Goal: Transaction & Acquisition: Obtain resource

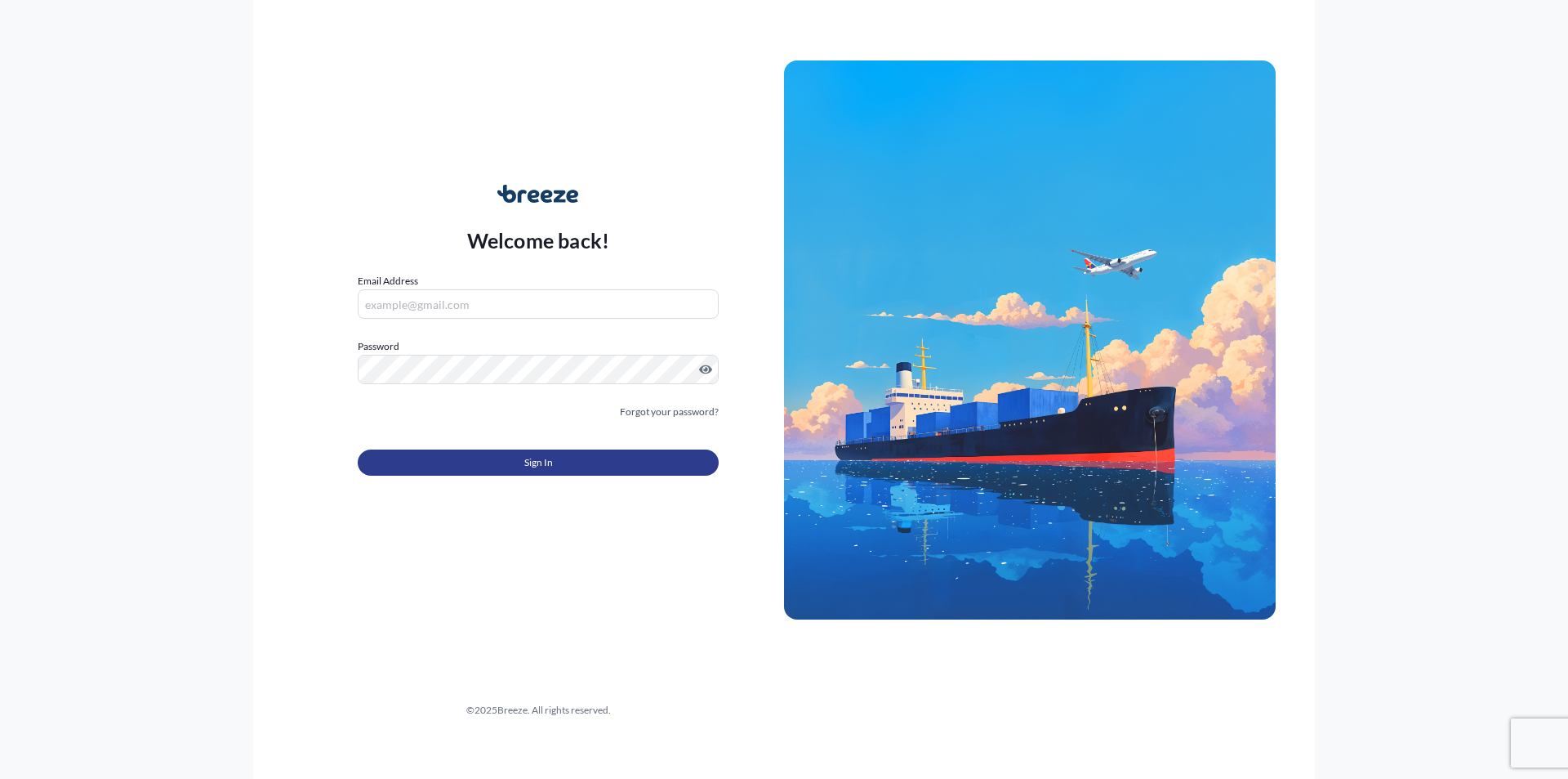
type input "[EMAIL_ADDRESS][DOMAIN_NAME]"
click at [552, 465] on span "Sign In" at bounding box center [538, 462] width 28 height 17
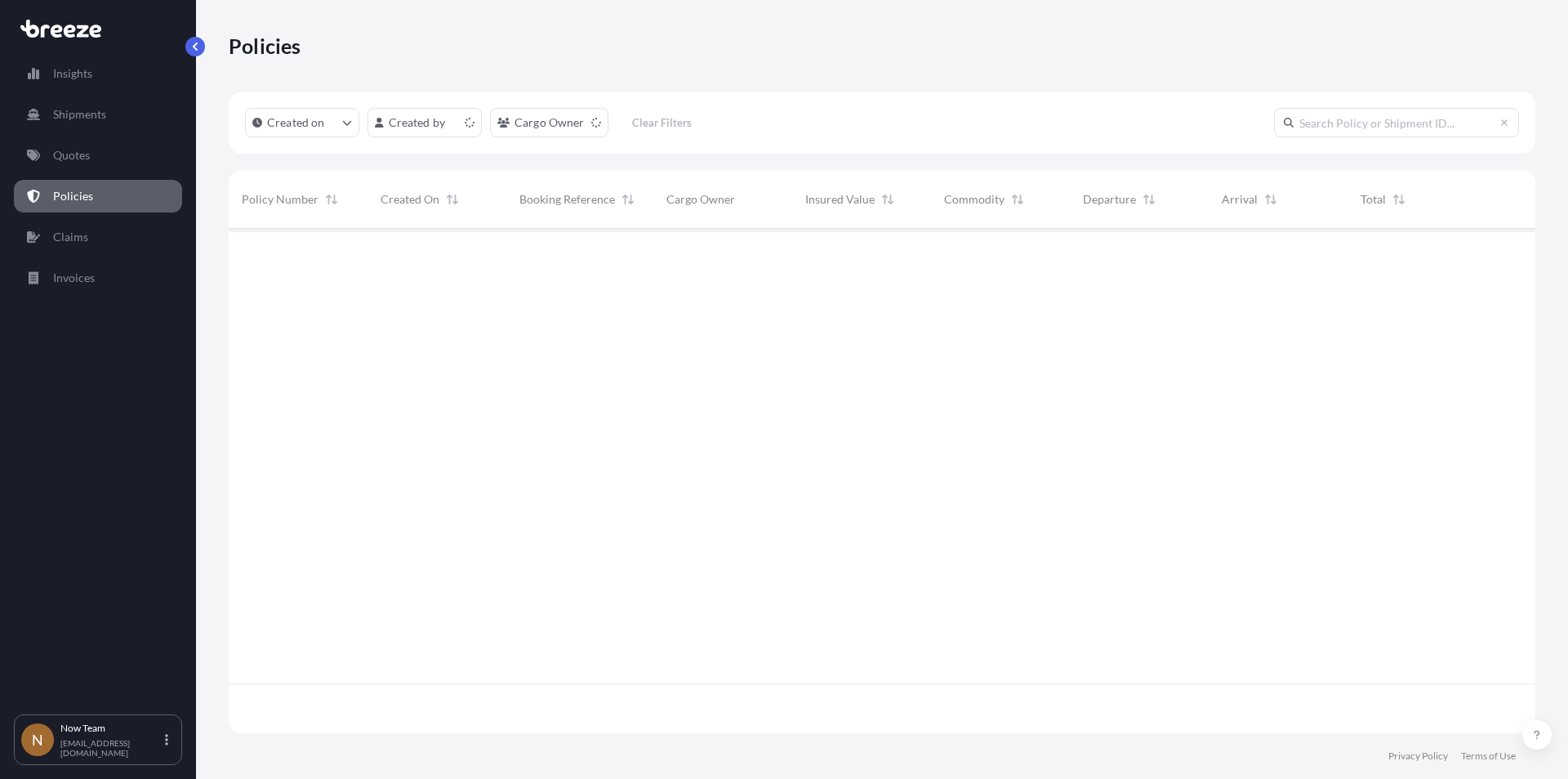
scroll to position [501, 1295]
click at [99, 107] on p "Shipments" at bounding box center [79, 114] width 53 height 17
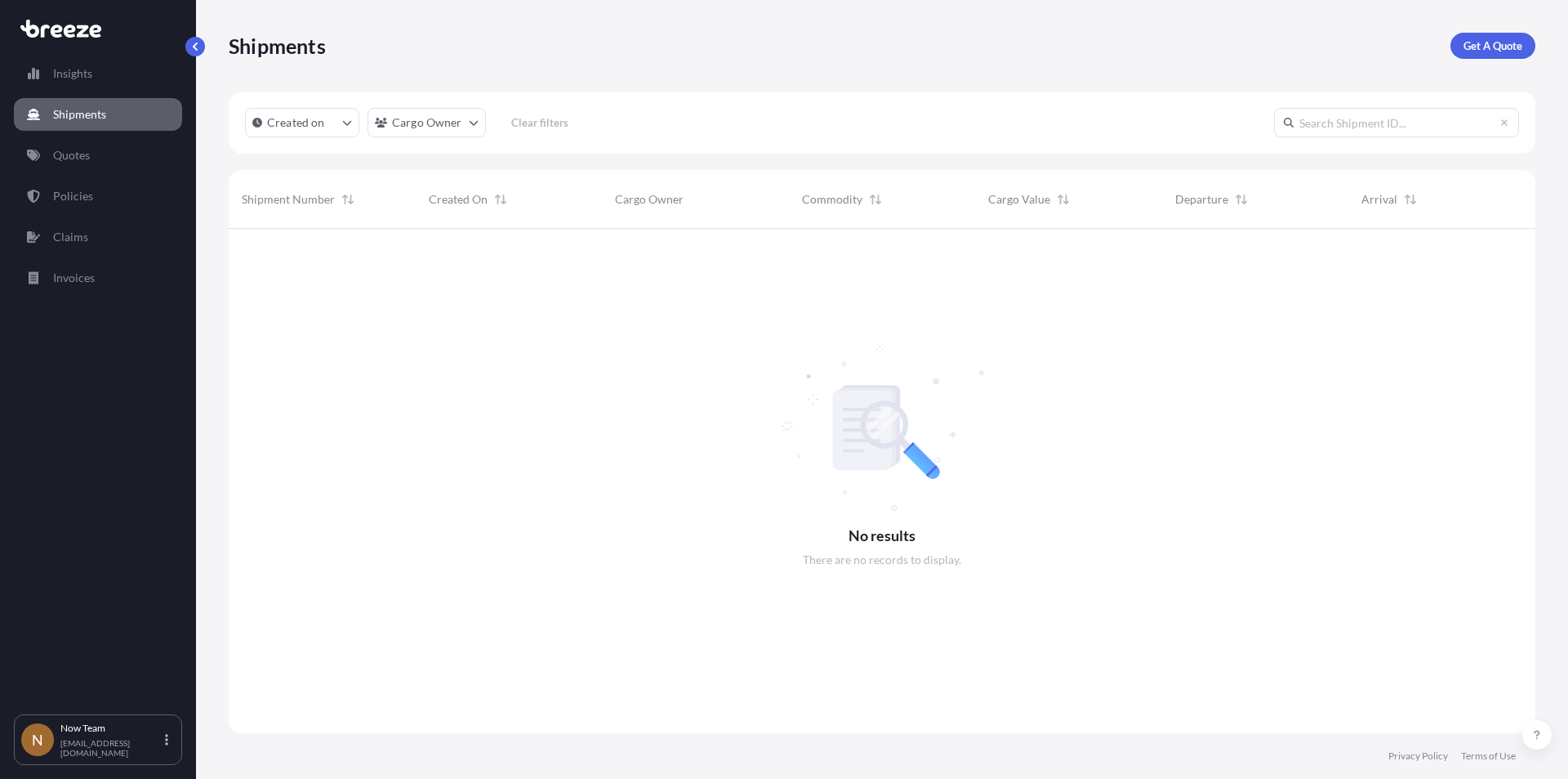
scroll to position [551, 1295]
click at [1486, 47] on p "Get A Quote" at bounding box center [1493, 46] width 59 height 17
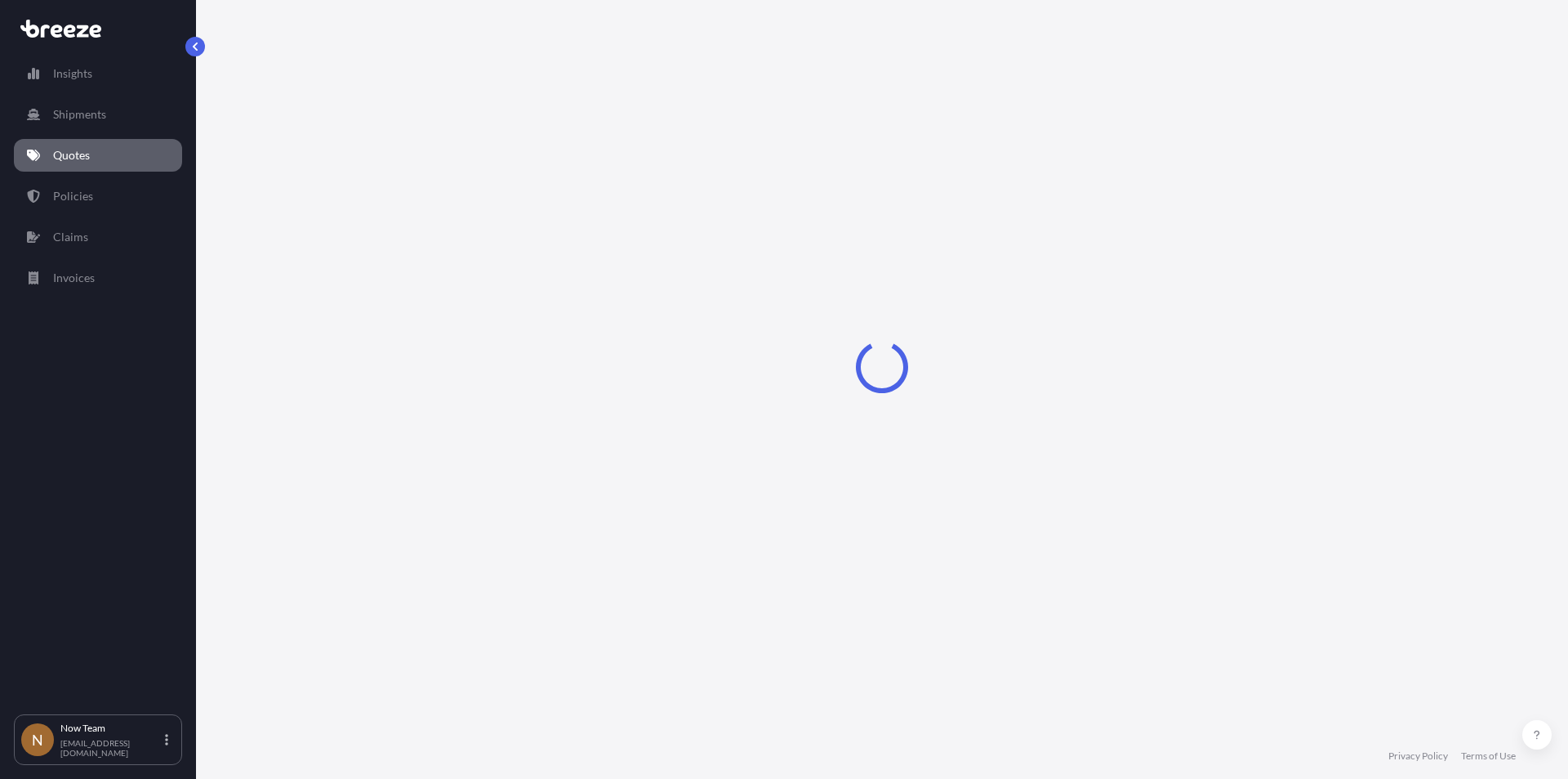
select select "Sea"
select select "1"
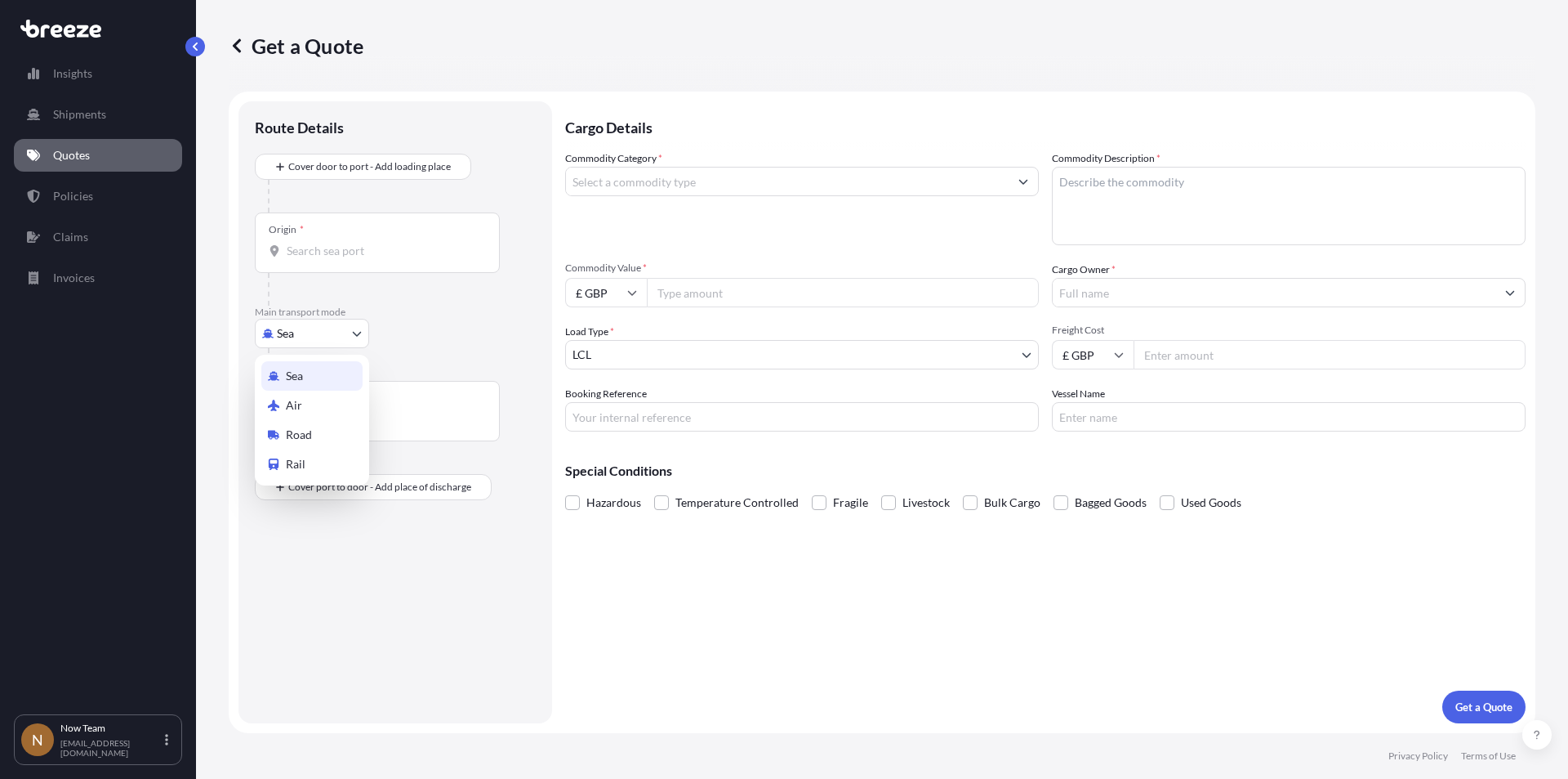
click at [351, 334] on body "Insights Shipments Quotes Policies Claims Invoices N Now Team [EMAIL_ADDRESS][D…" at bounding box center [784, 390] width 1568 height 779
click at [316, 431] on div "Road" at bounding box center [312, 434] width 101 height 29
select select "Road"
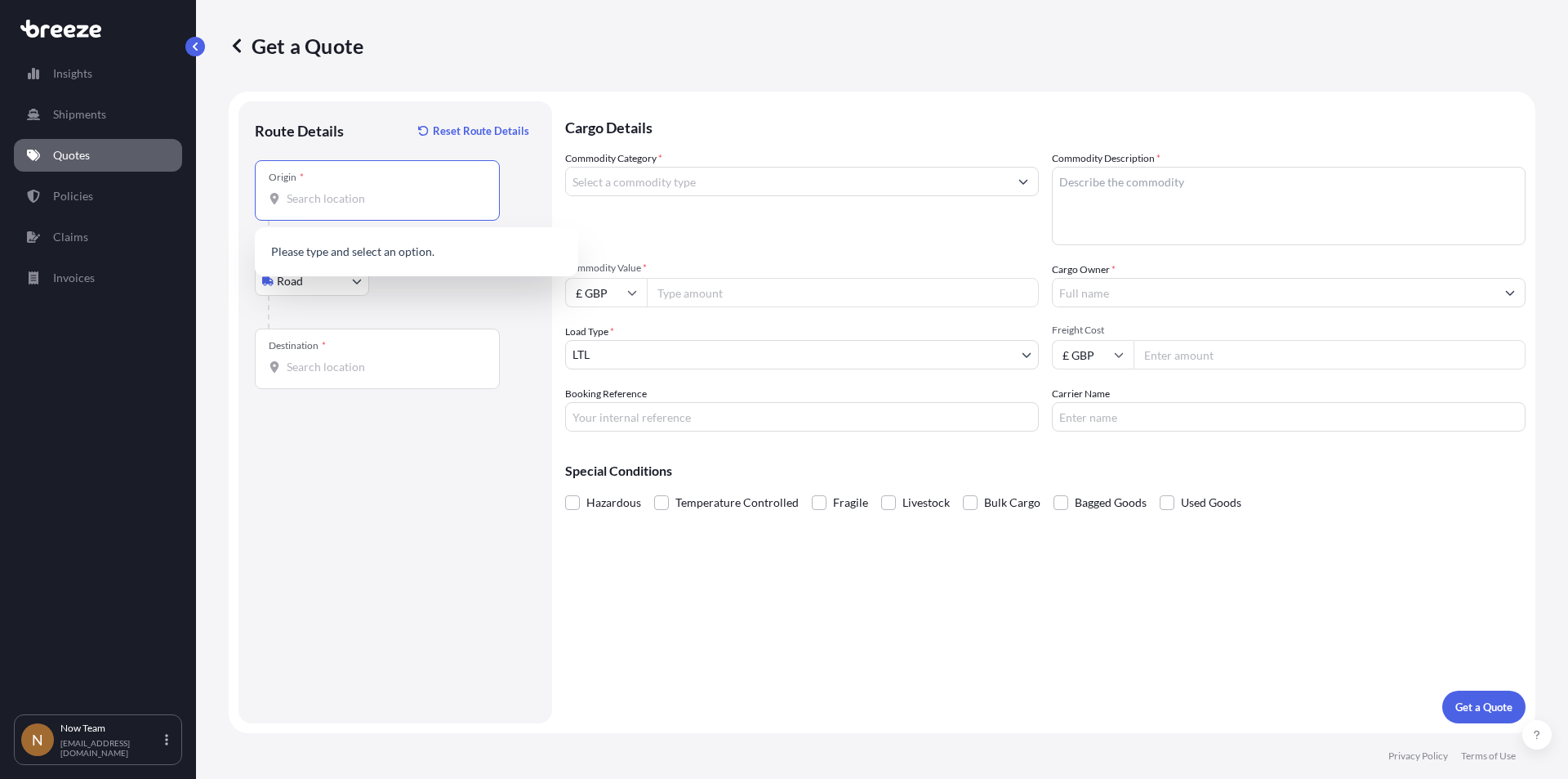
click at [343, 202] on input "Origin *" at bounding box center [383, 198] width 193 height 17
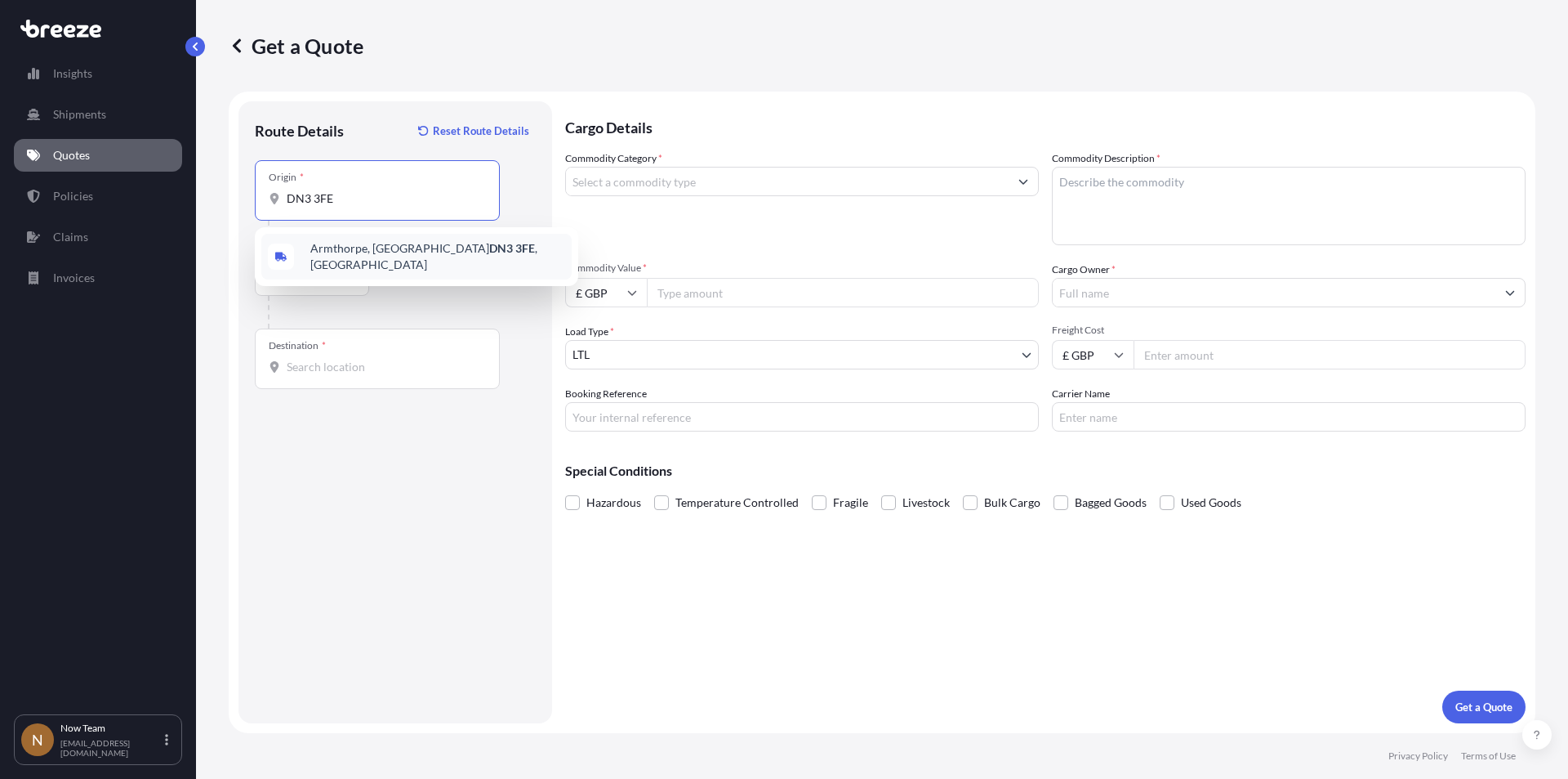
click at [343, 249] on span "Armthorpe, Doncaster DN3 3FE , [GEOGRAPHIC_DATA]" at bounding box center [437, 256] width 255 height 32
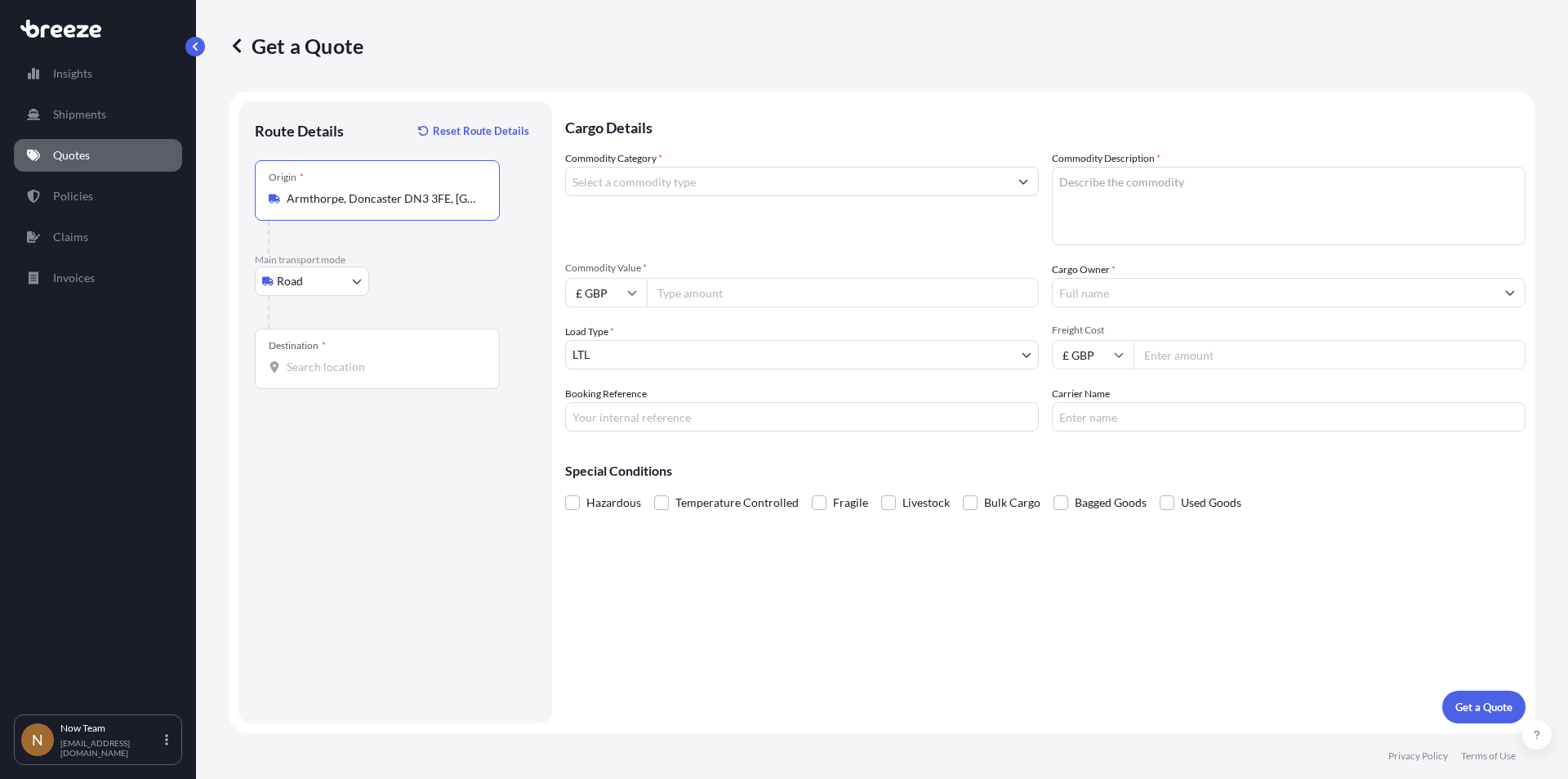
type input "Armthorpe, Doncaster DN3 3FE, [GEOGRAPHIC_DATA]"
click at [339, 374] on input "Destination *" at bounding box center [383, 366] width 193 height 17
click at [336, 368] on input "Destination * Please select a destination" at bounding box center [383, 366] width 193 height 17
click at [340, 420] on span "[STREET_ADDRESS]" at bounding box center [437, 425] width 255 height 32
type input "[STREET_ADDRESS]"
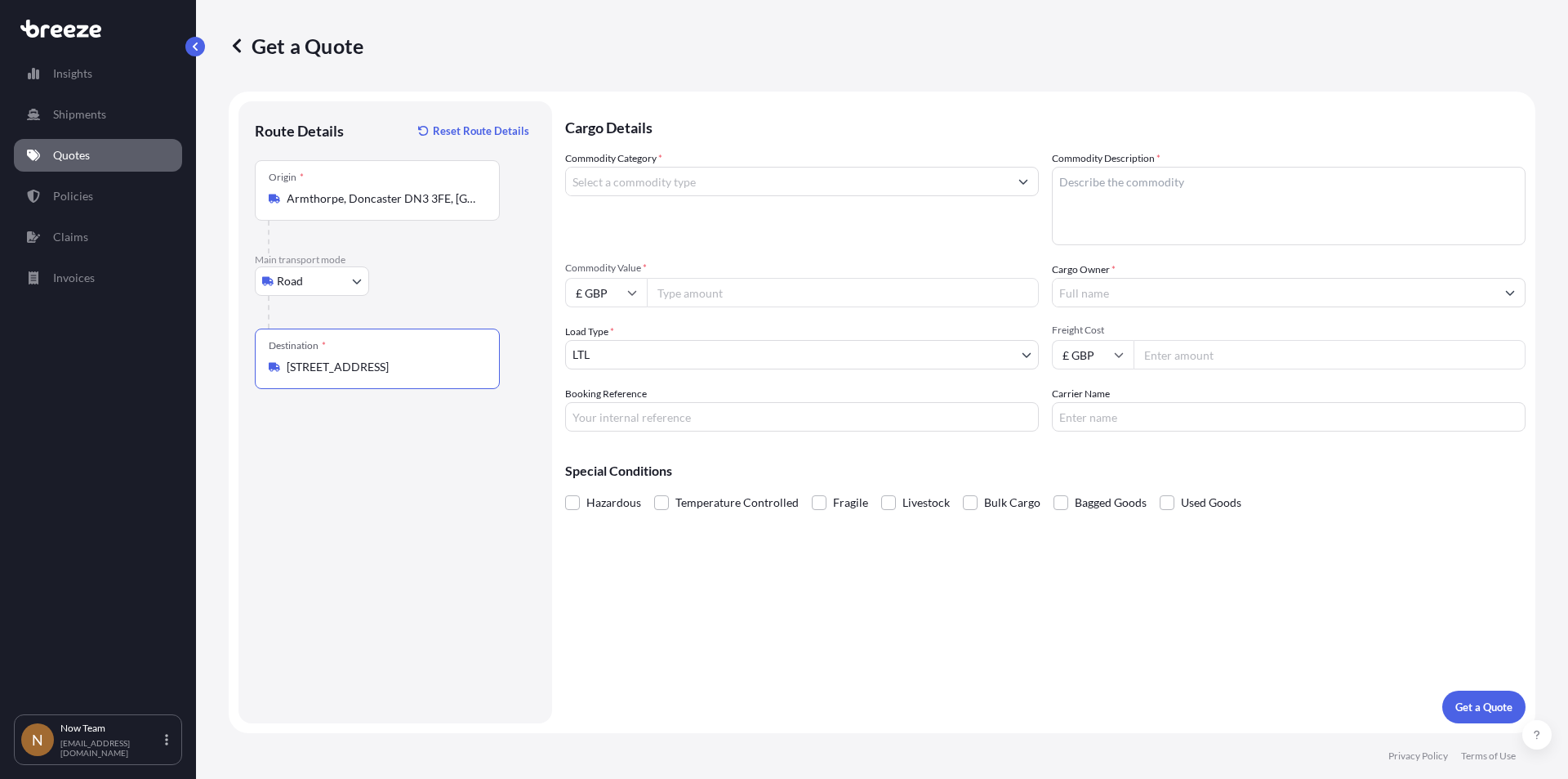
click at [678, 178] on input "Commodity Category *" at bounding box center [787, 182] width 443 height 29
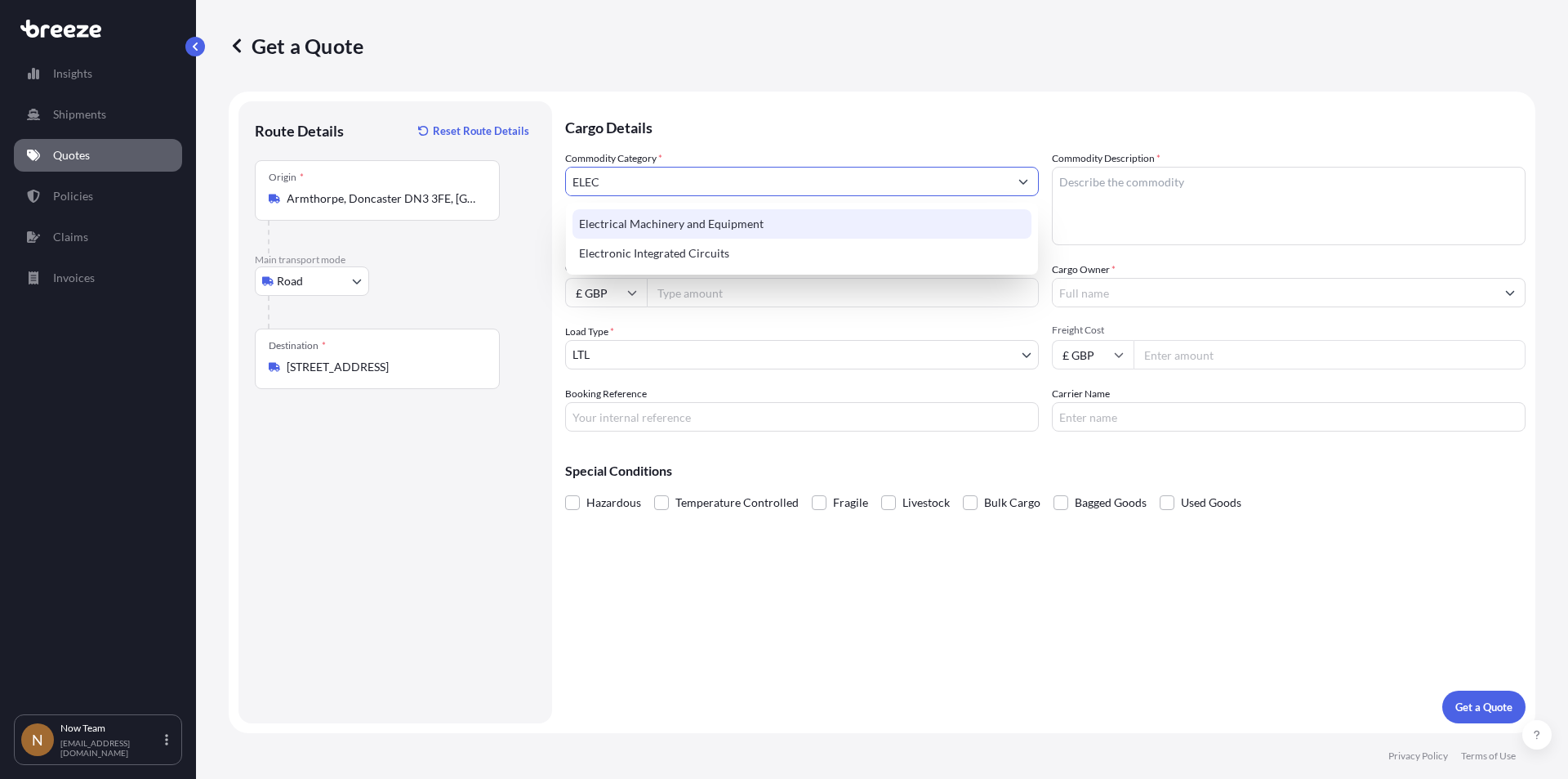
click at [671, 218] on div "Electrical Machinery and Equipment" at bounding box center [802, 224] width 459 height 29
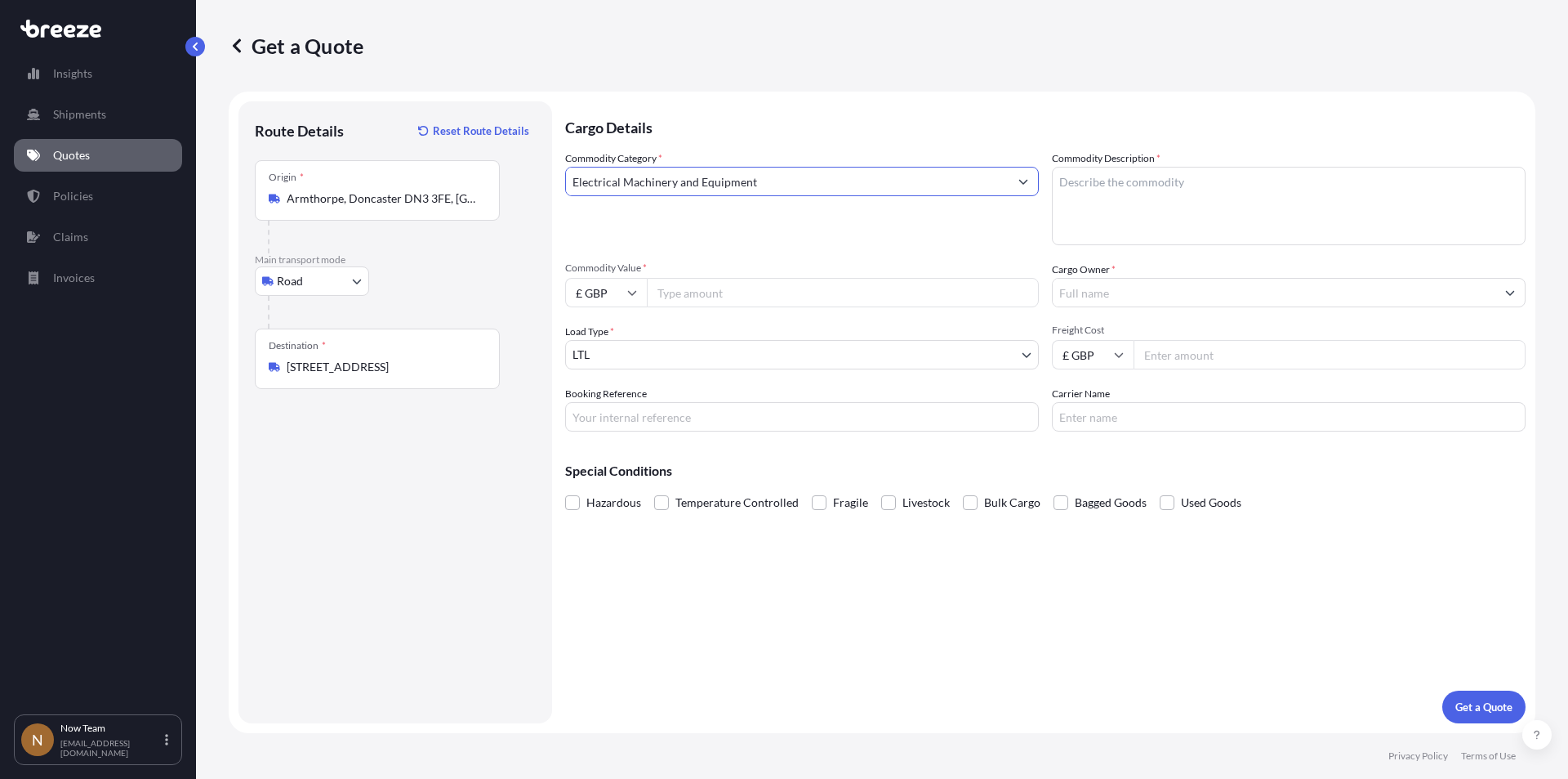
type input "Electrical Machinery and Equipment"
click at [1168, 200] on textarea "Commodity Description *" at bounding box center [1288, 206] width 473 height 78
type textarea "Full arrest"
click at [722, 284] on input "Commodity Value *" at bounding box center [843, 293] width 392 height 29
type input "841"
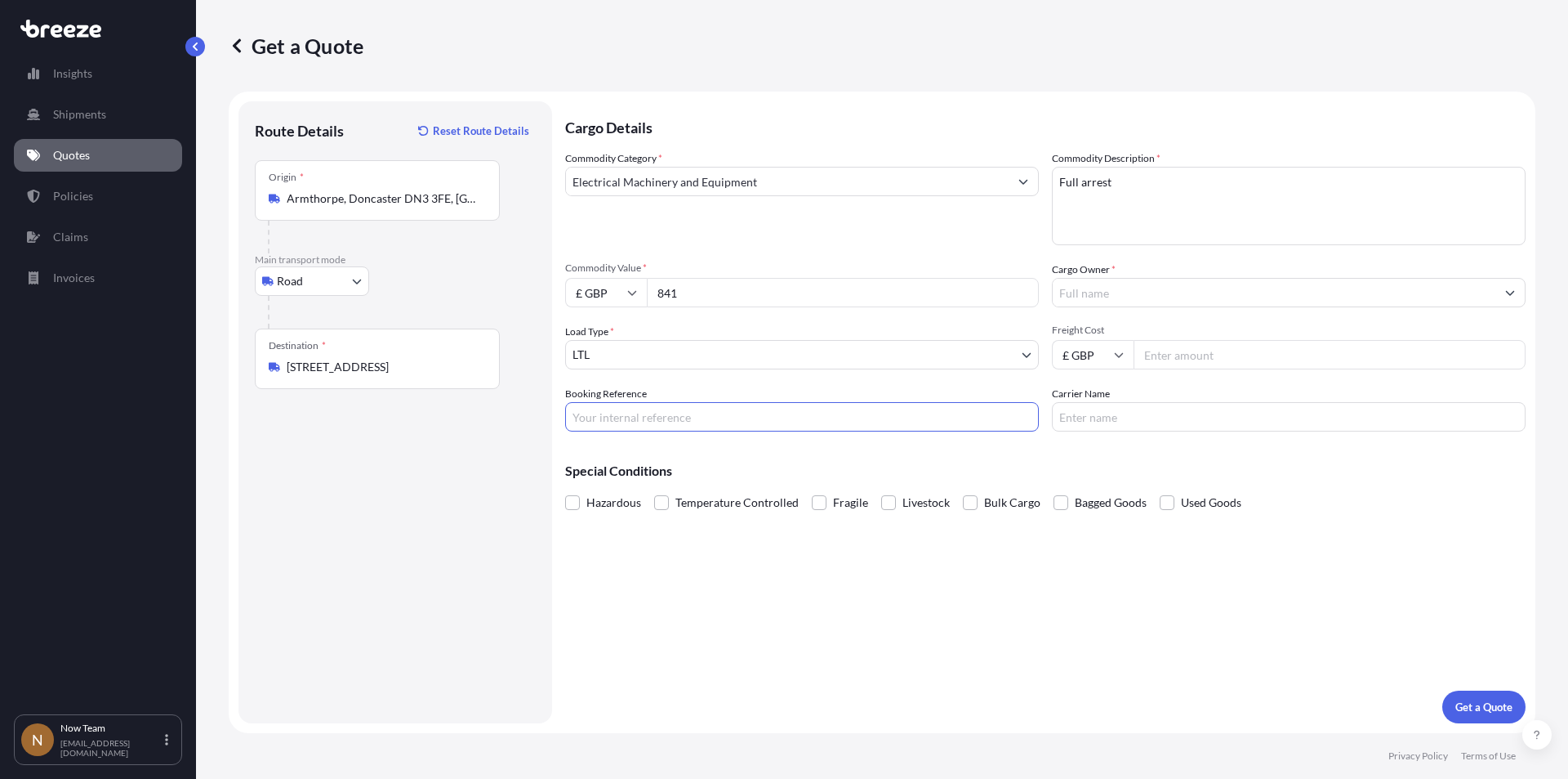
click at [670, 406] on input "Booking Reference" at bounding box center [801, 417] width 473 height 29
type input "s"
type input "SNTG00189801-16624"
click at [1125, 284] on input "Cargo Owner *" at bounding box center [1274, 293] width 443 height 29
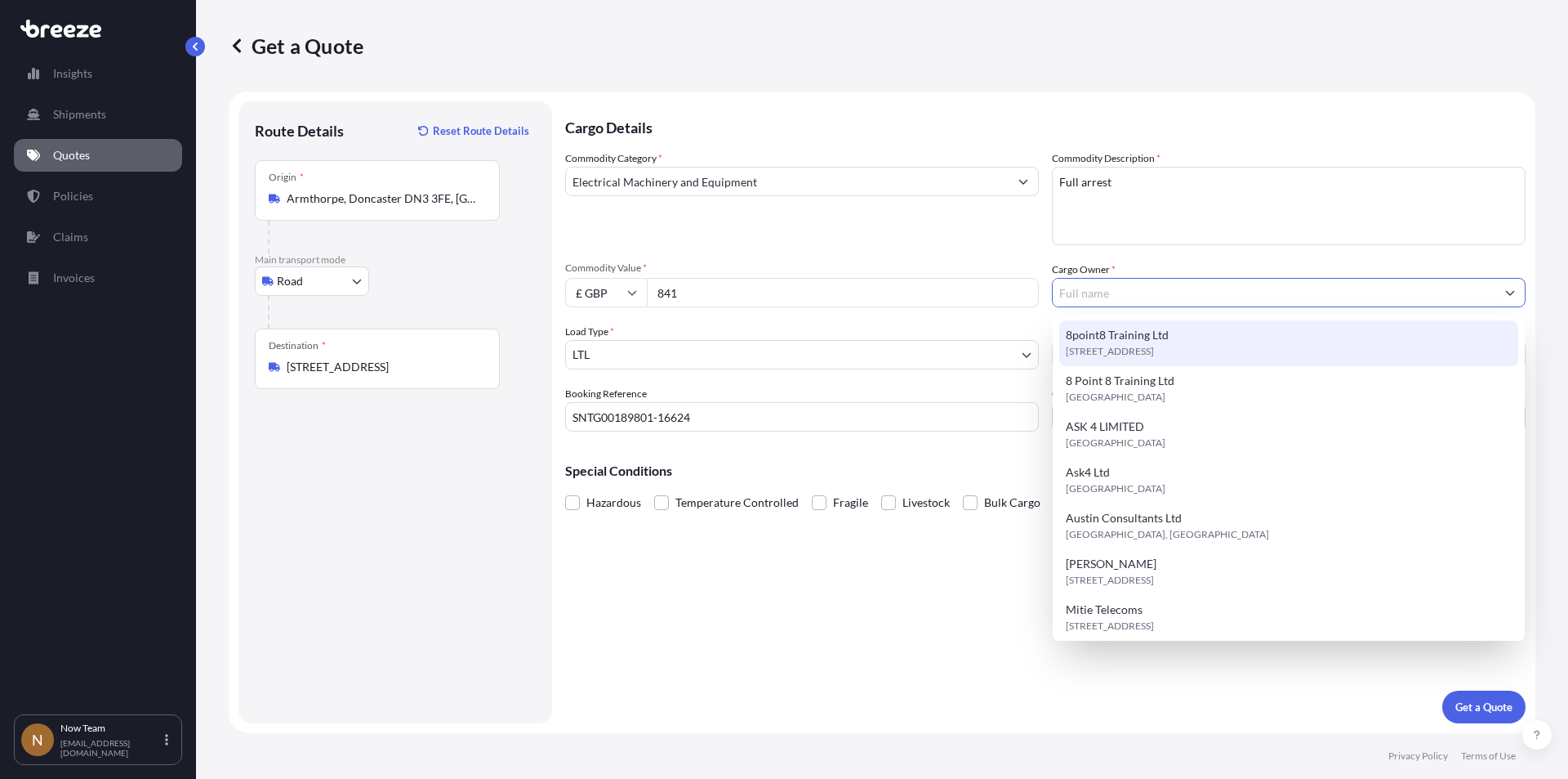
click at [1130, 332] on span "8point8 Training Ltd" at bounding box center [1116, 335] width 102 height 17
type input "8point8 Training Ltd"
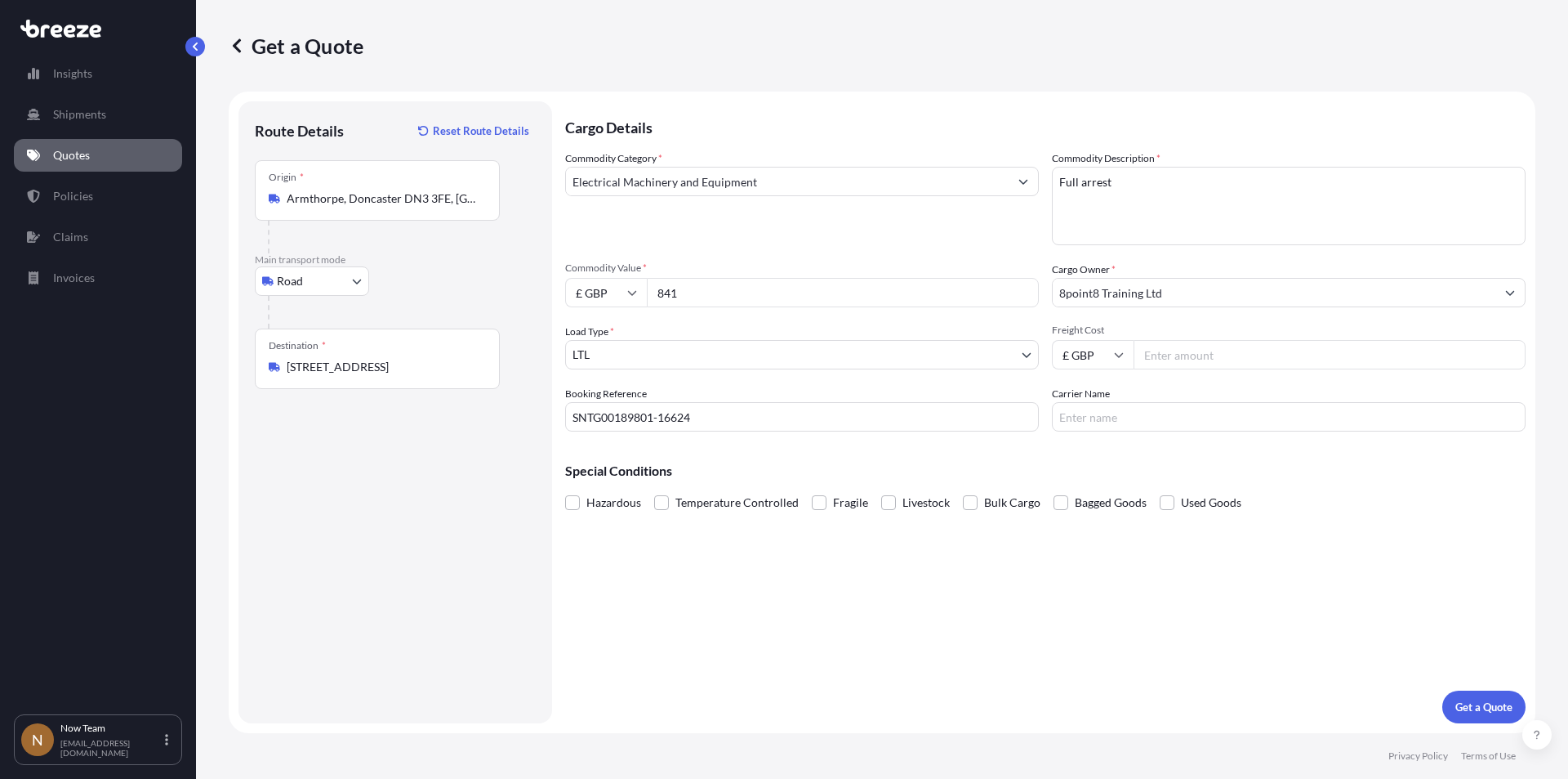
click at [1182, 352] on input "Freight Cost" at bounding box center [1330, 354] width 392 height 29
type input "5.65"
click at [1141, 408] on input "Carrier Name" at bounding box center [1288, 417] width 473 height 29
type input "Fedex"
click at [1496, 705] on p "Get a Quote" at bounding box center [1484, 707] width 58 height 17
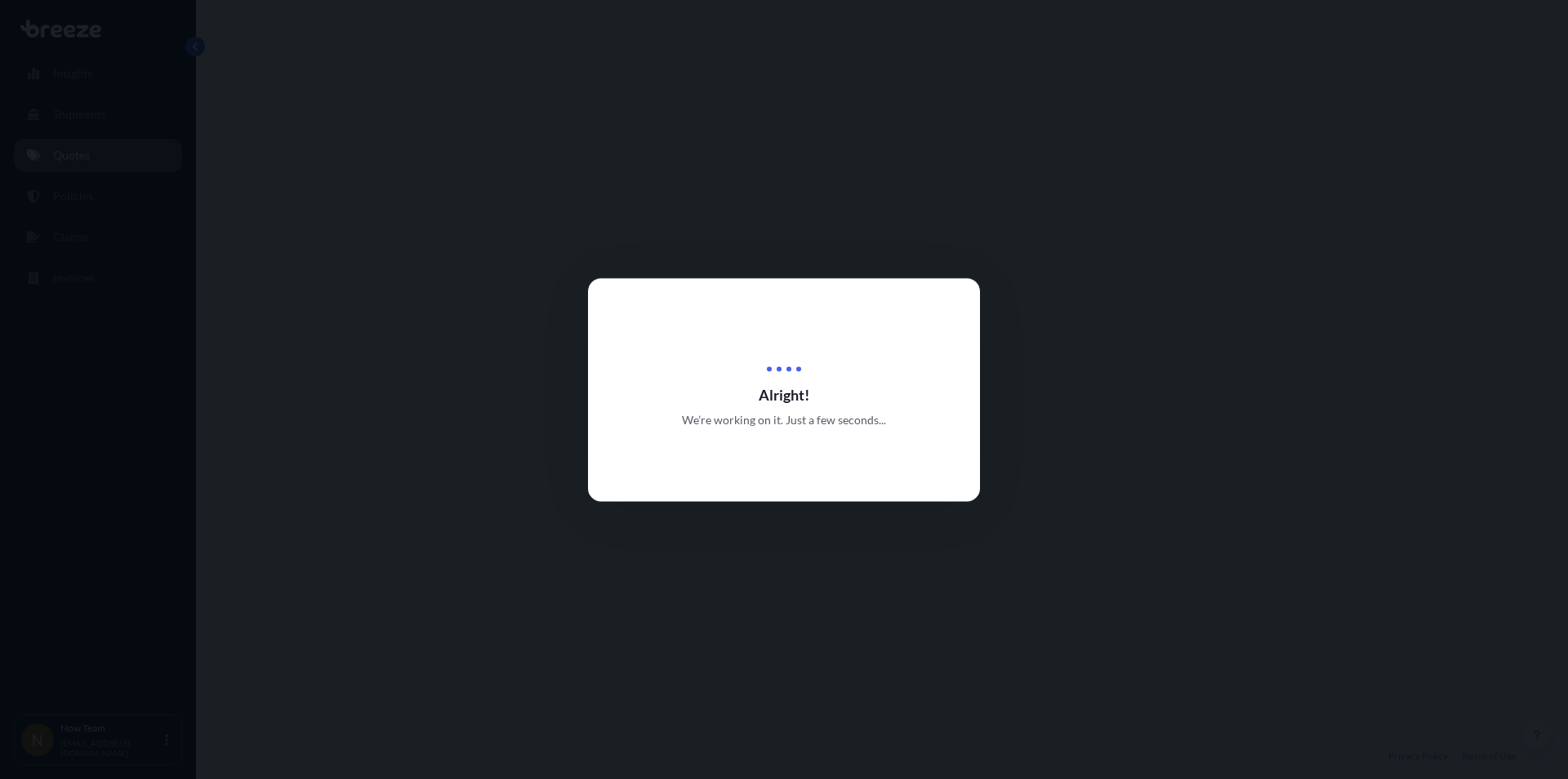
select select "Road"
select select "1"
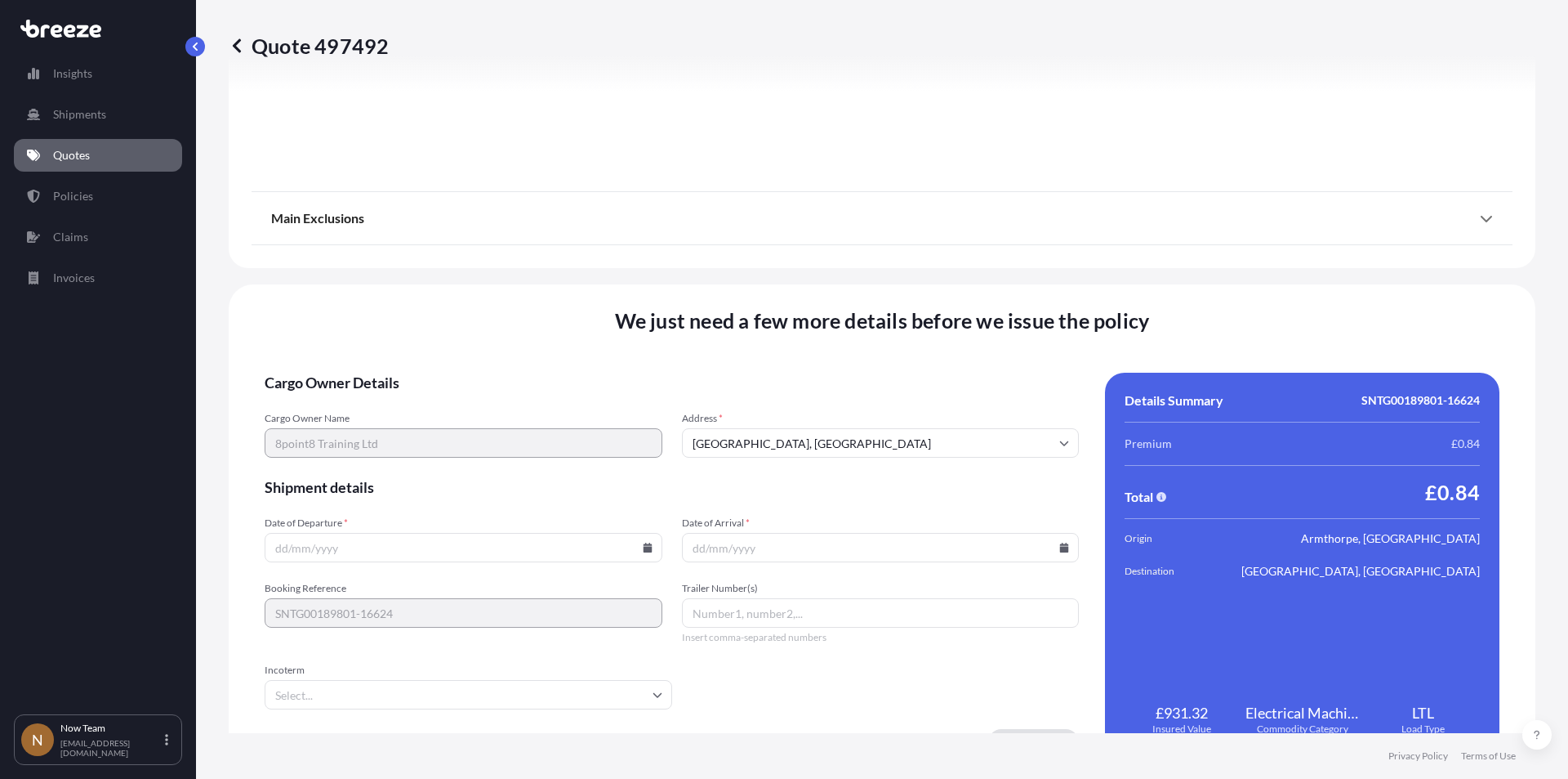
scroll to position [1815, 0]
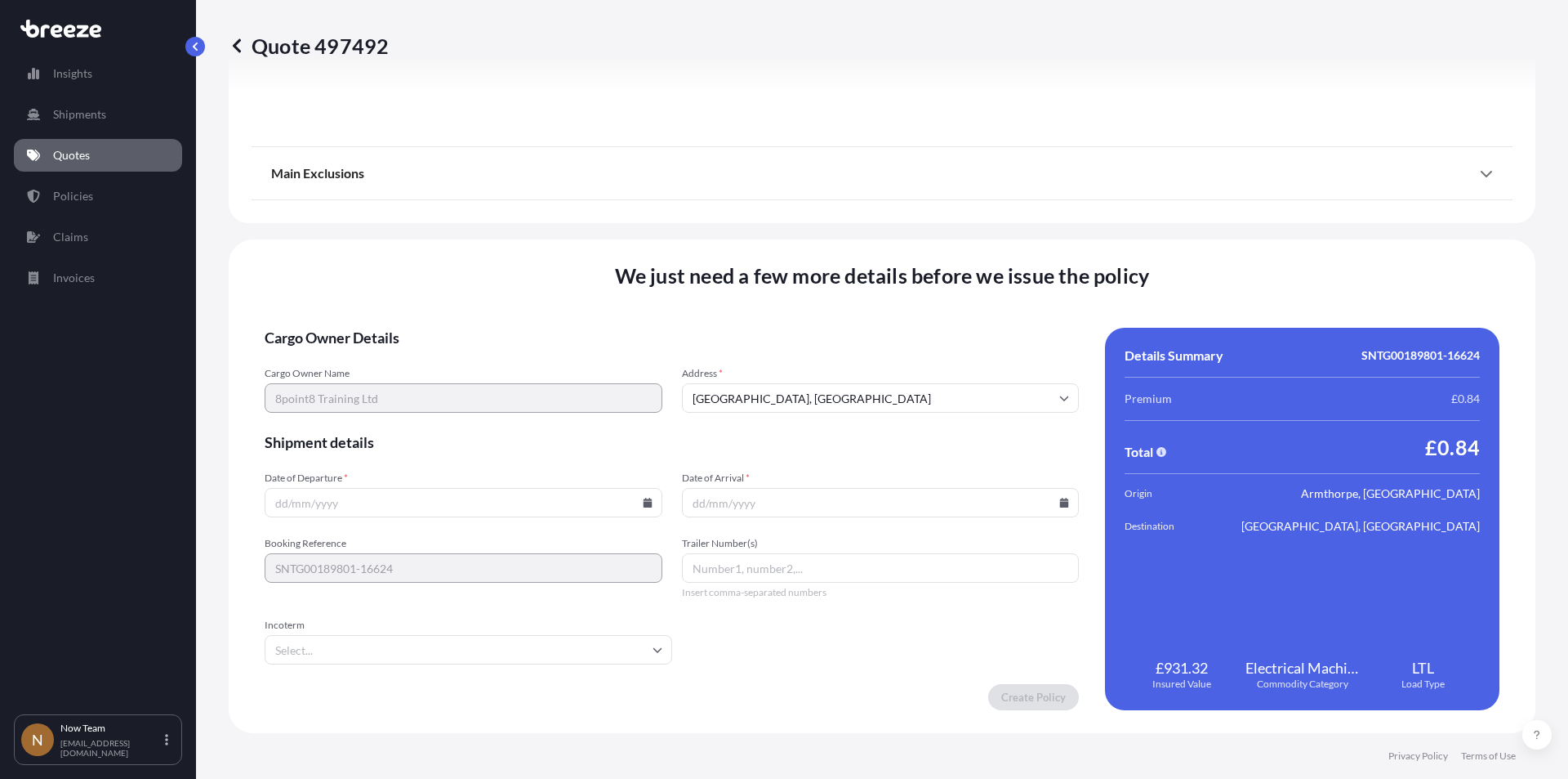
click at [639, 494] on input "Date of Departure *" at bounding box center [463, 503] width 398 height 29
click at [644, 496] on input "Date of Departure *" at bounding box center [463, 503] width 398 height 29
click at [644, 500] on icon at bounding box center [647, 503] width 9 height 10
click at [388, 418] on button "26" at bounding box center [385, 419] width 26 height 26
type input "[DATE]"
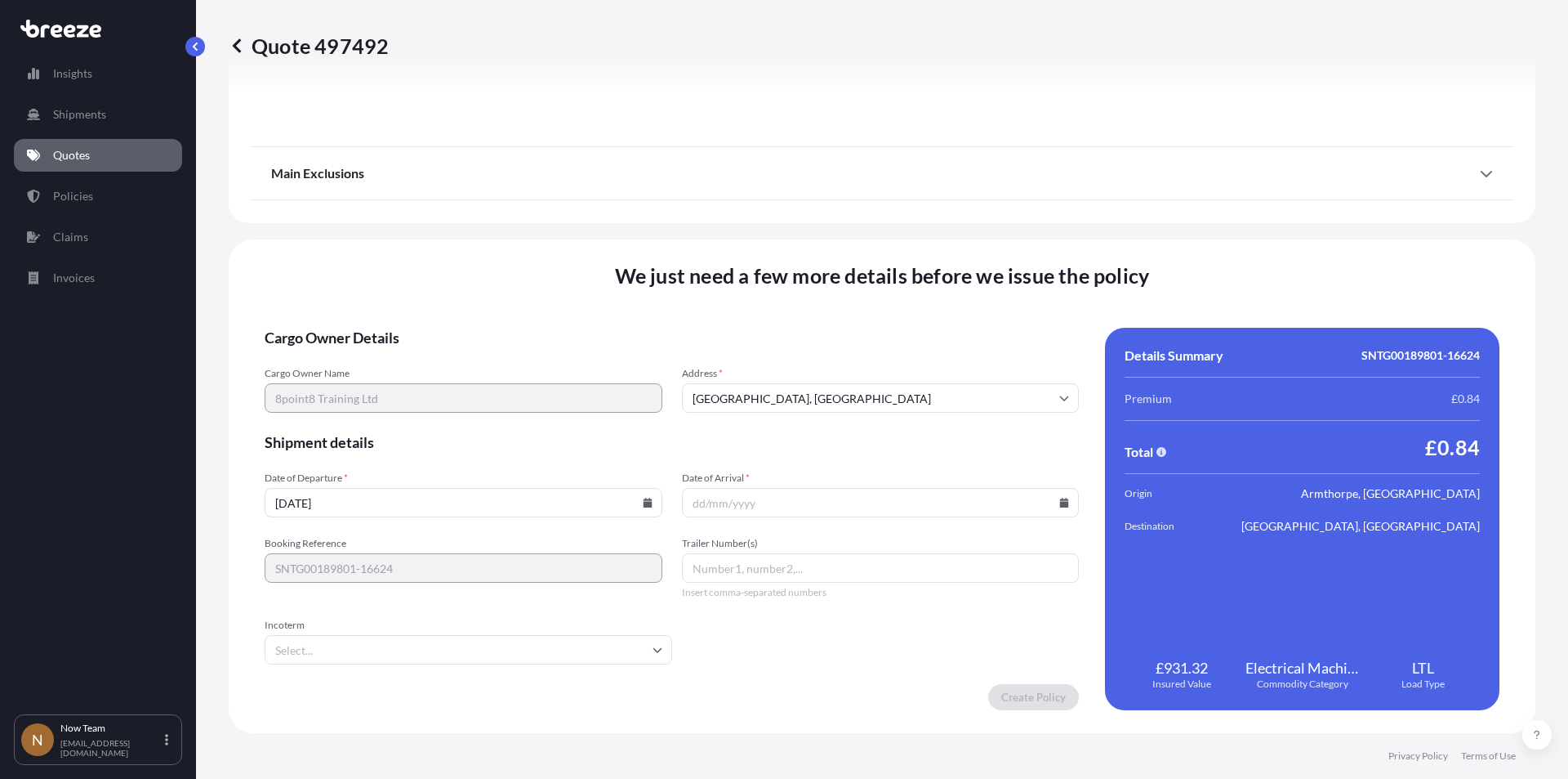
click at [1060, 500] on icon at bounding box center [1064, 503] width 9 height 10
click at [839, 417] on button "27" at bounding box center [836, 419] width 26 height 26
type input "[DATE]"
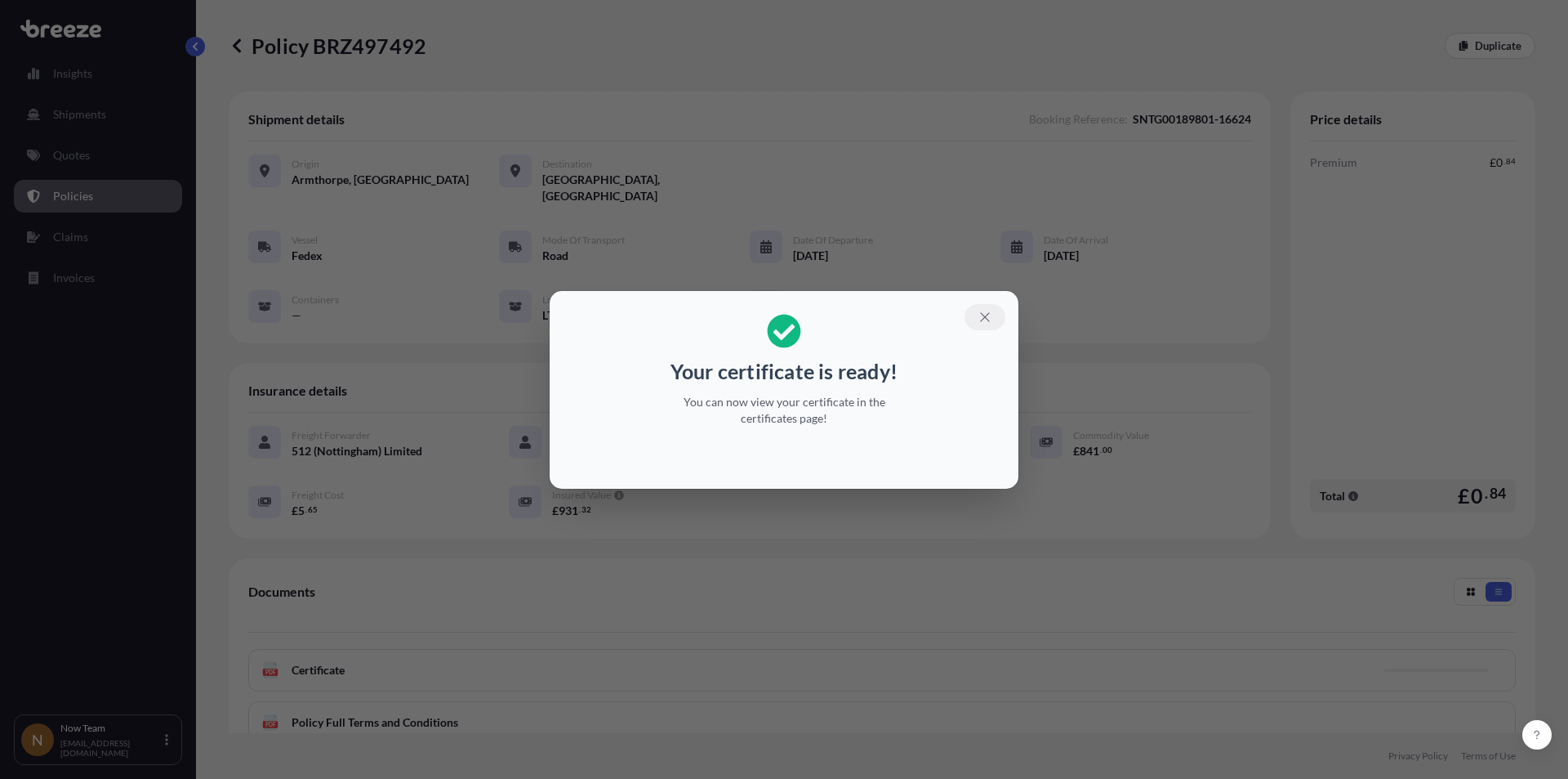
click at [984, 313] on icon "button" at bounding box center [985, 316] width 15 height 15
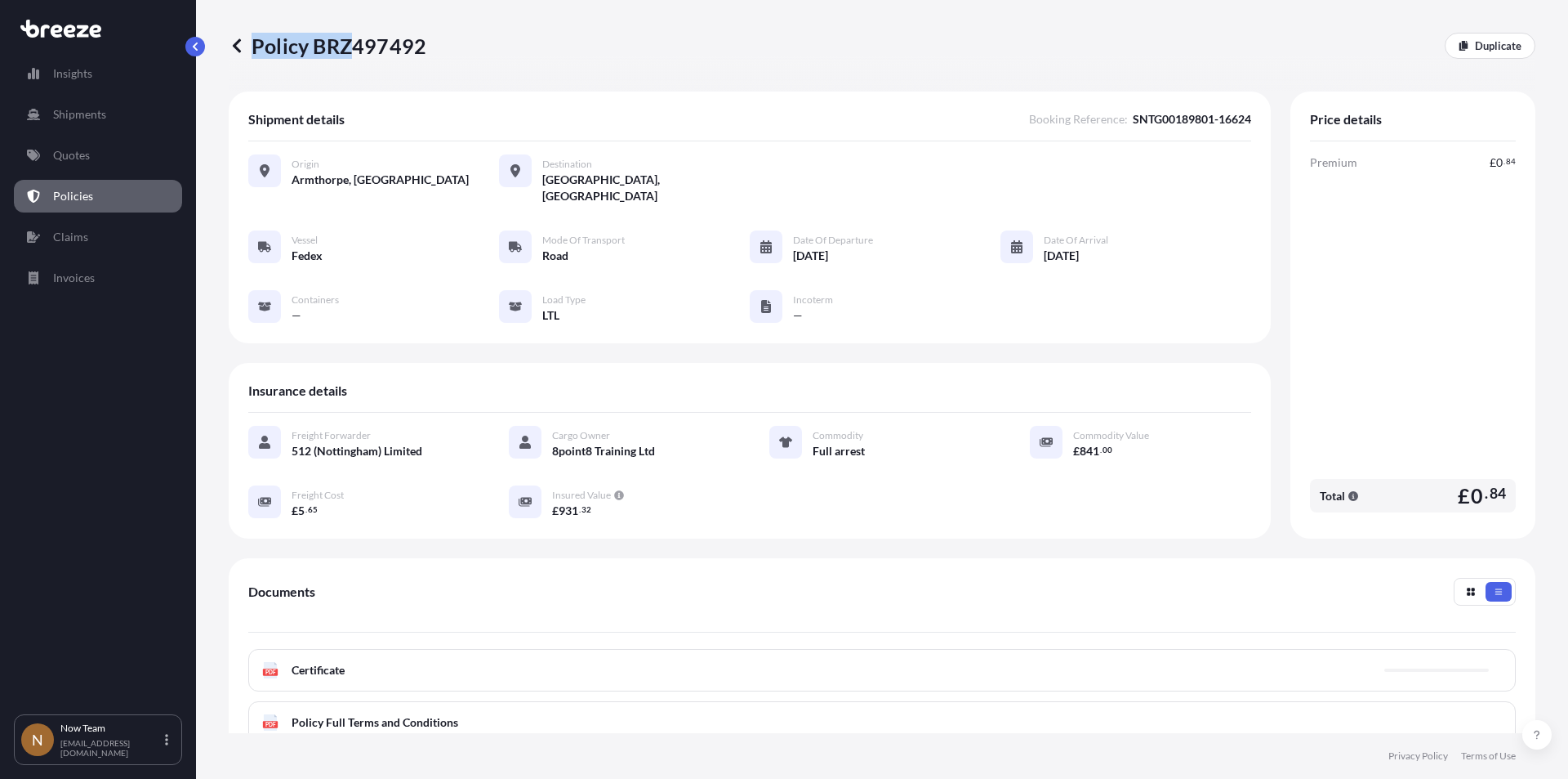
drag, startPoint x: 423, startPoint y: 43, endPoint x: 347, endPoint y: 43, distance: 76.0
click at [347, 43] on p "Policy BRZ497492" at bounding box center [327, 45] width 198 height 26
click at [422, 34] on p "Policy BRZ497492" at bounding box center [327, 45] width 198 height 26
drag, startPoint x: 318, startPoint y: 45, endPoint x: 433, endPoint y: 44, distance: 115.0
click at [433, 44] on div "Policy BRZ497492 Duplicate" at bounding box center [881, 45] width 1307 height 26
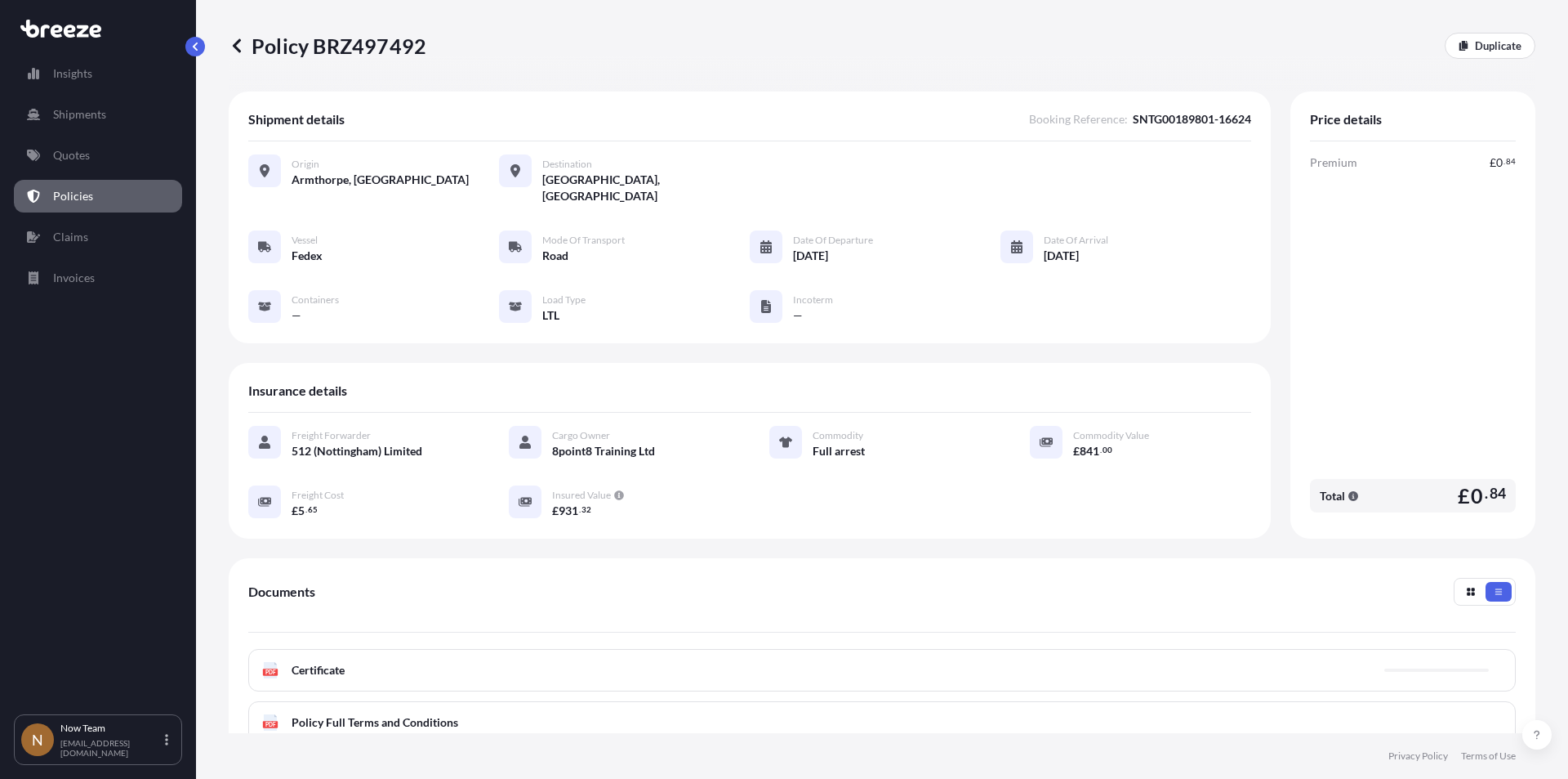
click at [423, 43] on p "Policy BRZ497492" at bounding box center [327, 45] width 198 height 26
drag, startPoint x: 313, startPoint y: 44, endPoint x: 423, endPoint y: 47, distance: 110.0
click at [423, 47] on p "Policy BRZ497492" at bounding box center [327, 45] width 198 height 26
copy p "BRZ497492"
click at [90, 109] on p "Shipments" at bounding box center [79, 114] width 53 height 17
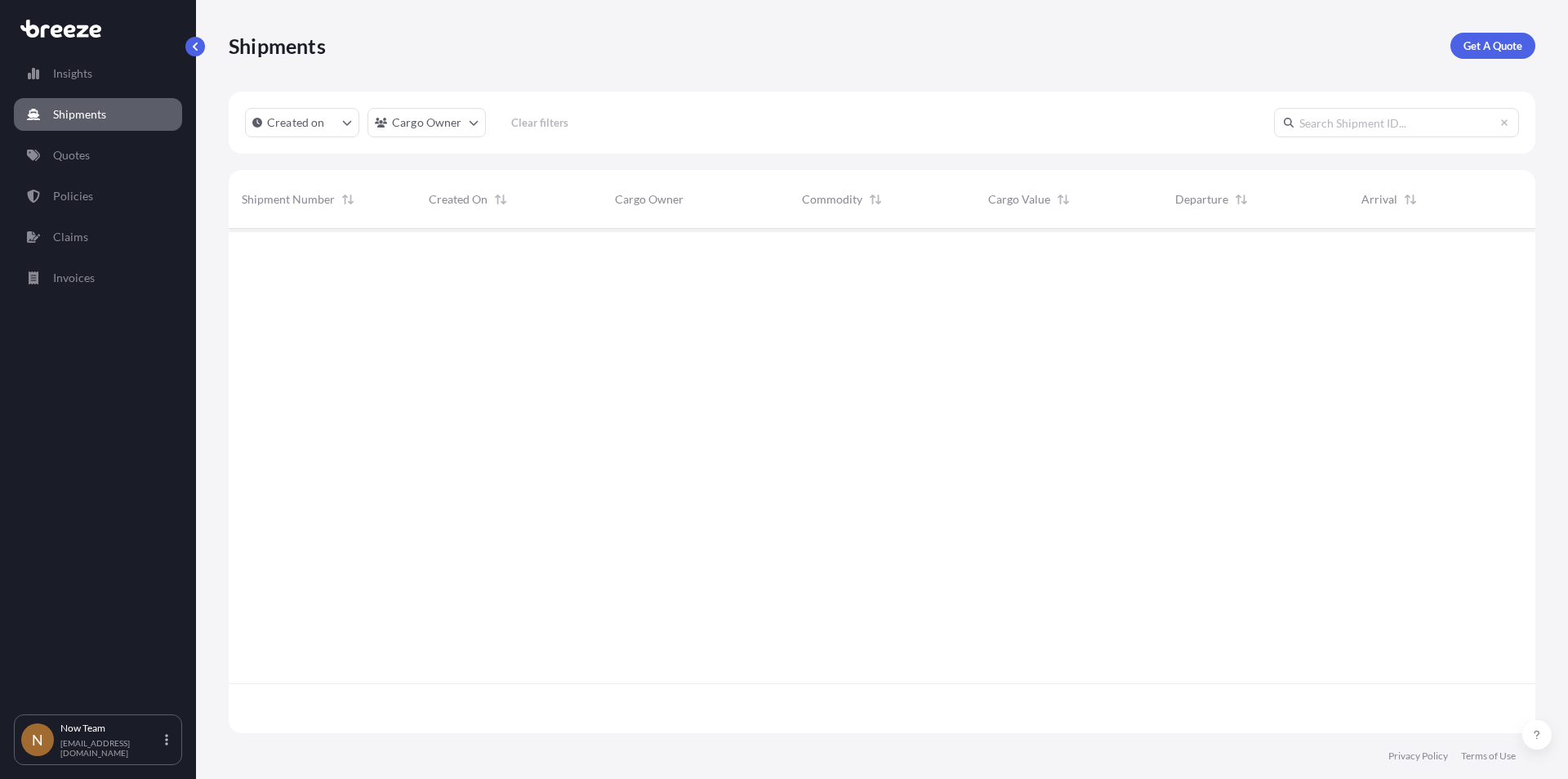
scroll to position [551, 1295]
click at [1502, 45] on p "Get A Quote" at bounding box center [1493, 46] width 59 height 17
select select "Sea"
select select "1"
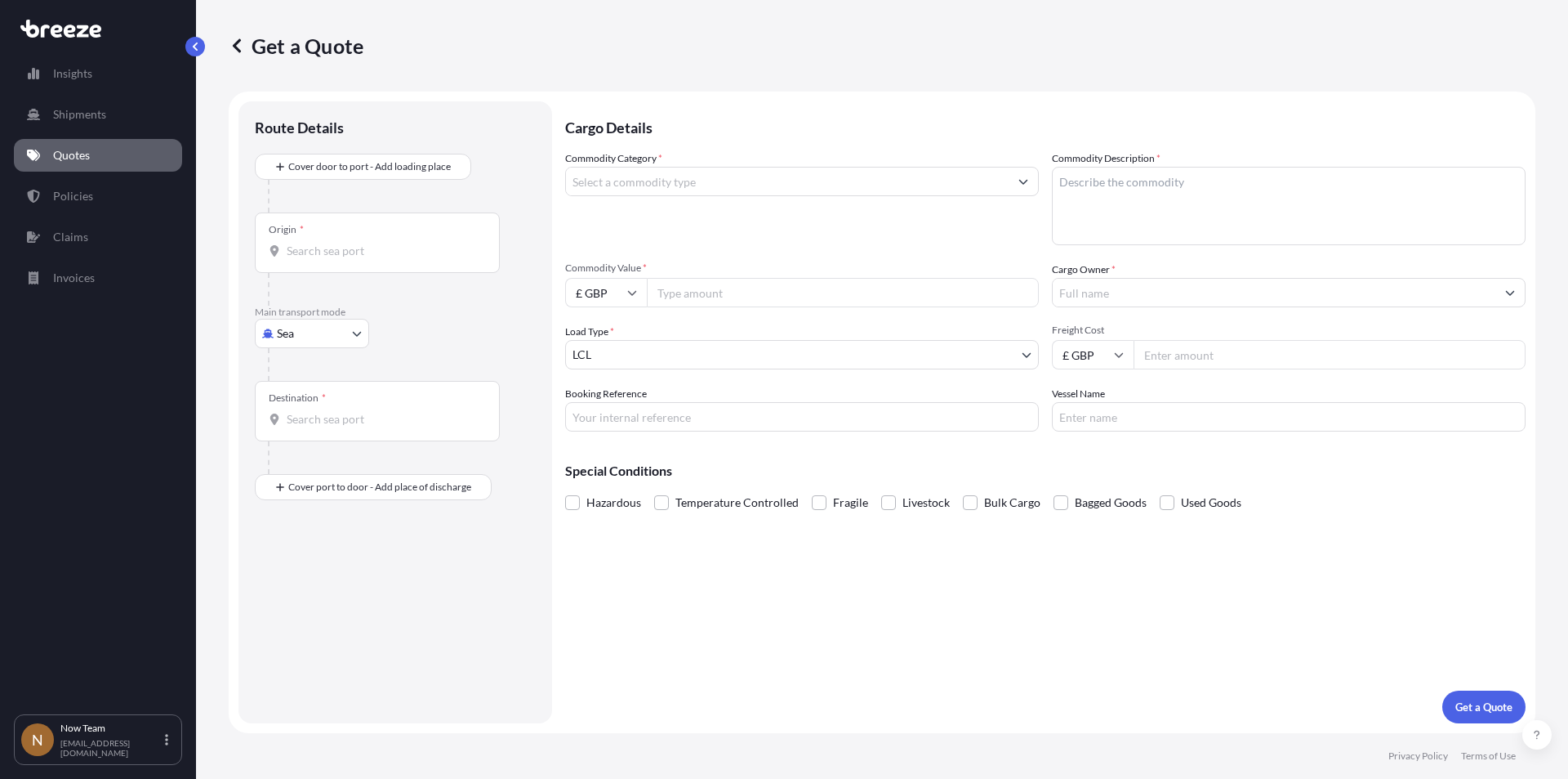
click at [356, 334] on body "Insights Shipments Quotes Policies Claims Invoices N Now Team [EMAIL_ADDRESS][D…" at bounding box center [784, 390] width 1568 height 779
click at [316, 431] on div "Road" at bounding box center [312, 434] width 101 height 29
select select "Road"
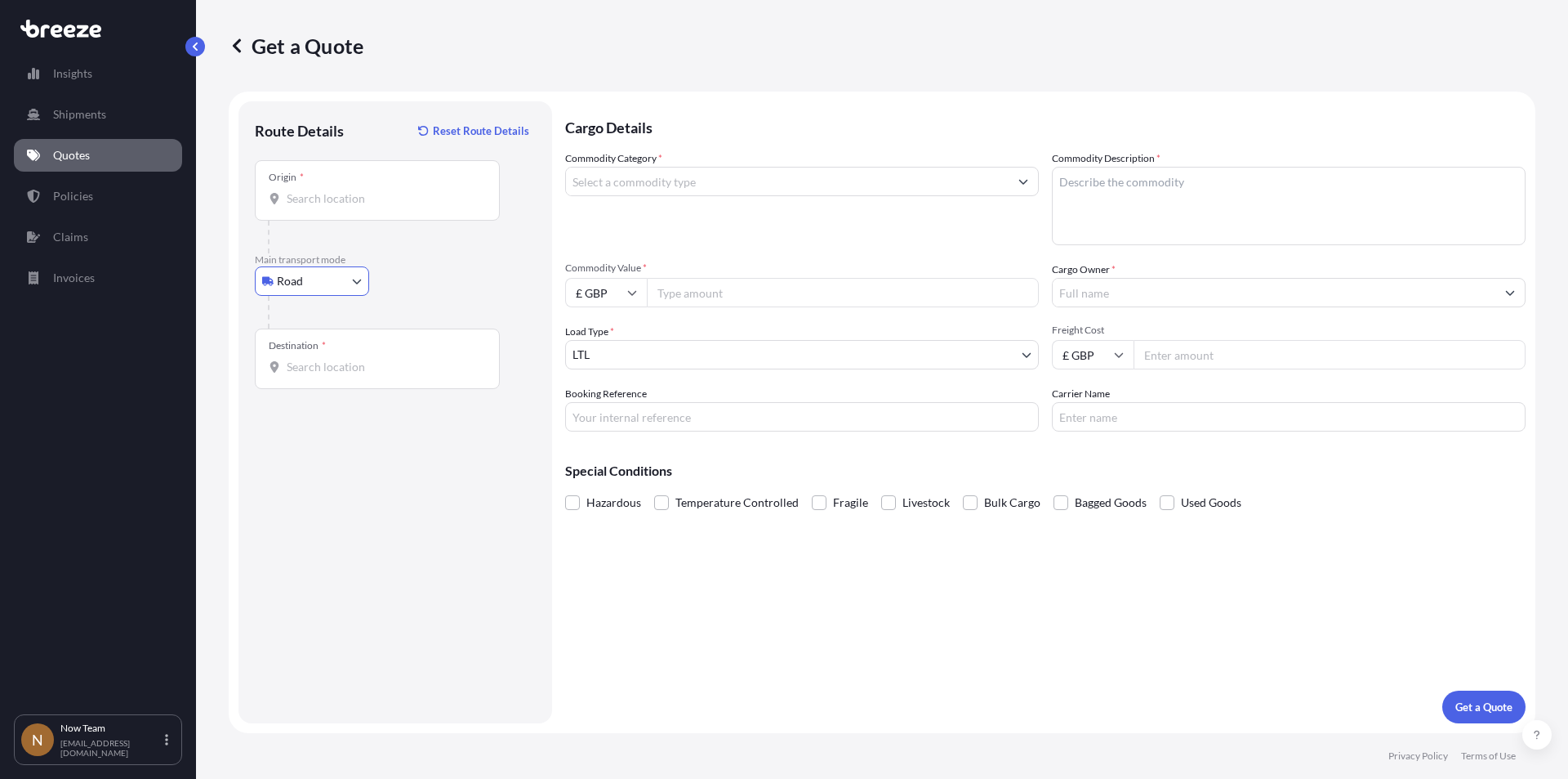
click at [317, 198] on input "Origin *" at bounding box center [383, 198] width 193 height 17
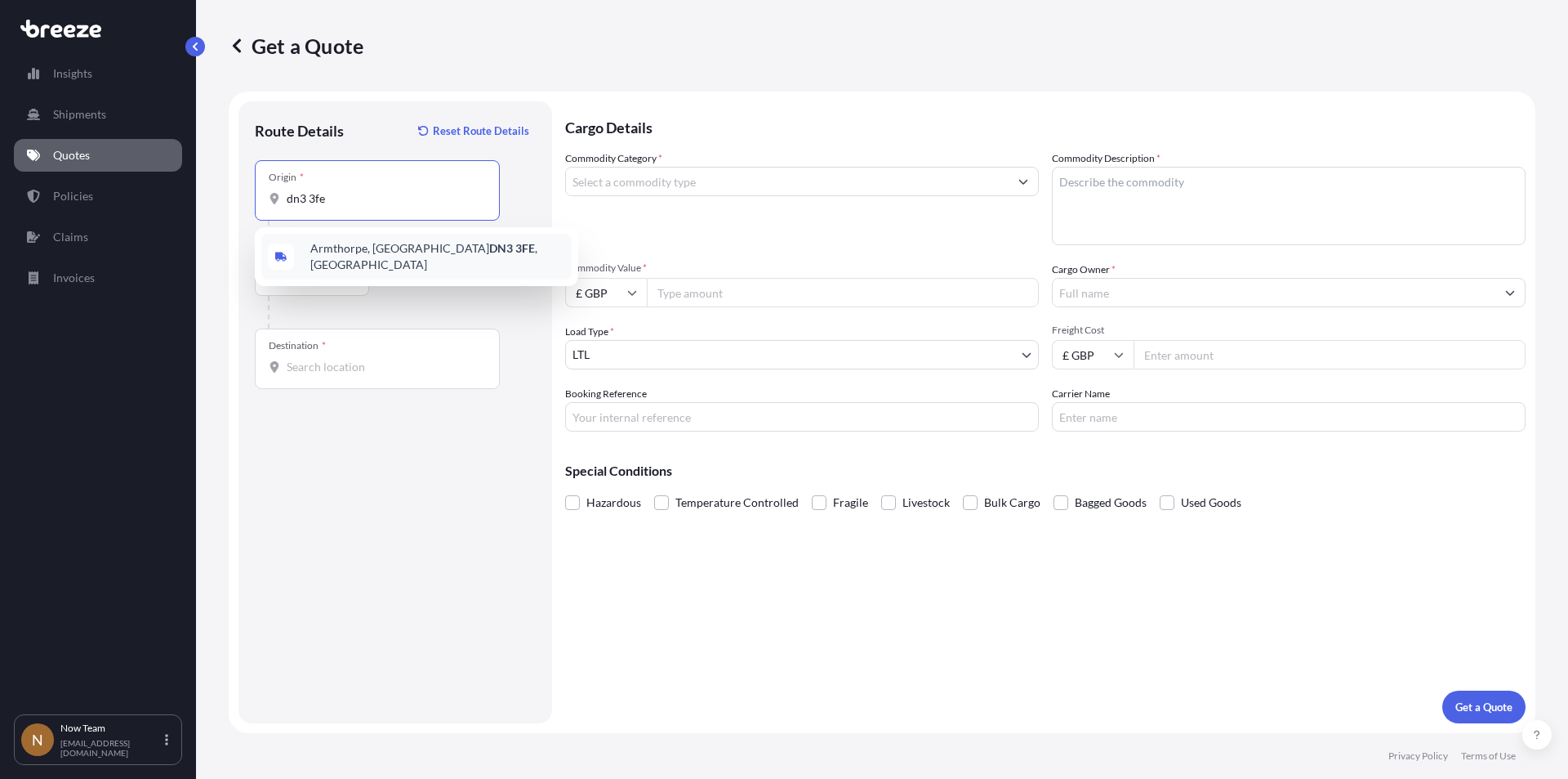
click at [352, 247] on span "Armthorpe, Doncaster DN3 3FE , [GEOGRAPHIC_DATA]" at bounding box center [437, 256] width 255 height 32
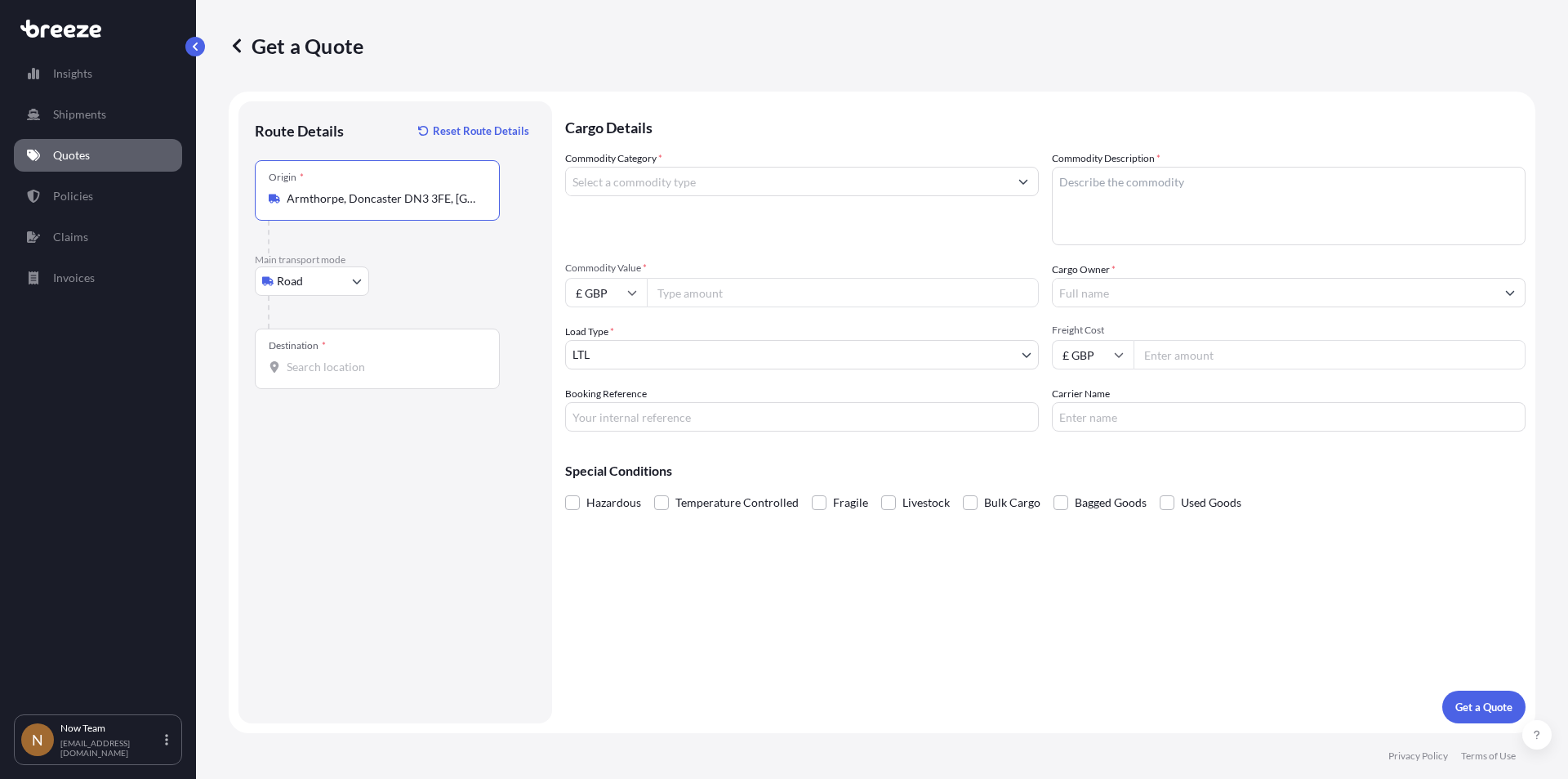
type input "Armthorpe, Doncaster DN3 3FE, [GEOGRAPHIC_DATA]"
click at [340, 363] on input "Destination *" at bounding box center [383, 366] width 193 height 17
click at [358, 418] on span "[STREET_ADDRESS][PERSON_NAME]" at bounding box center [437, 433] width 255 height 49
type input "[STREET_ADDRESS][PERSON_NAME]"
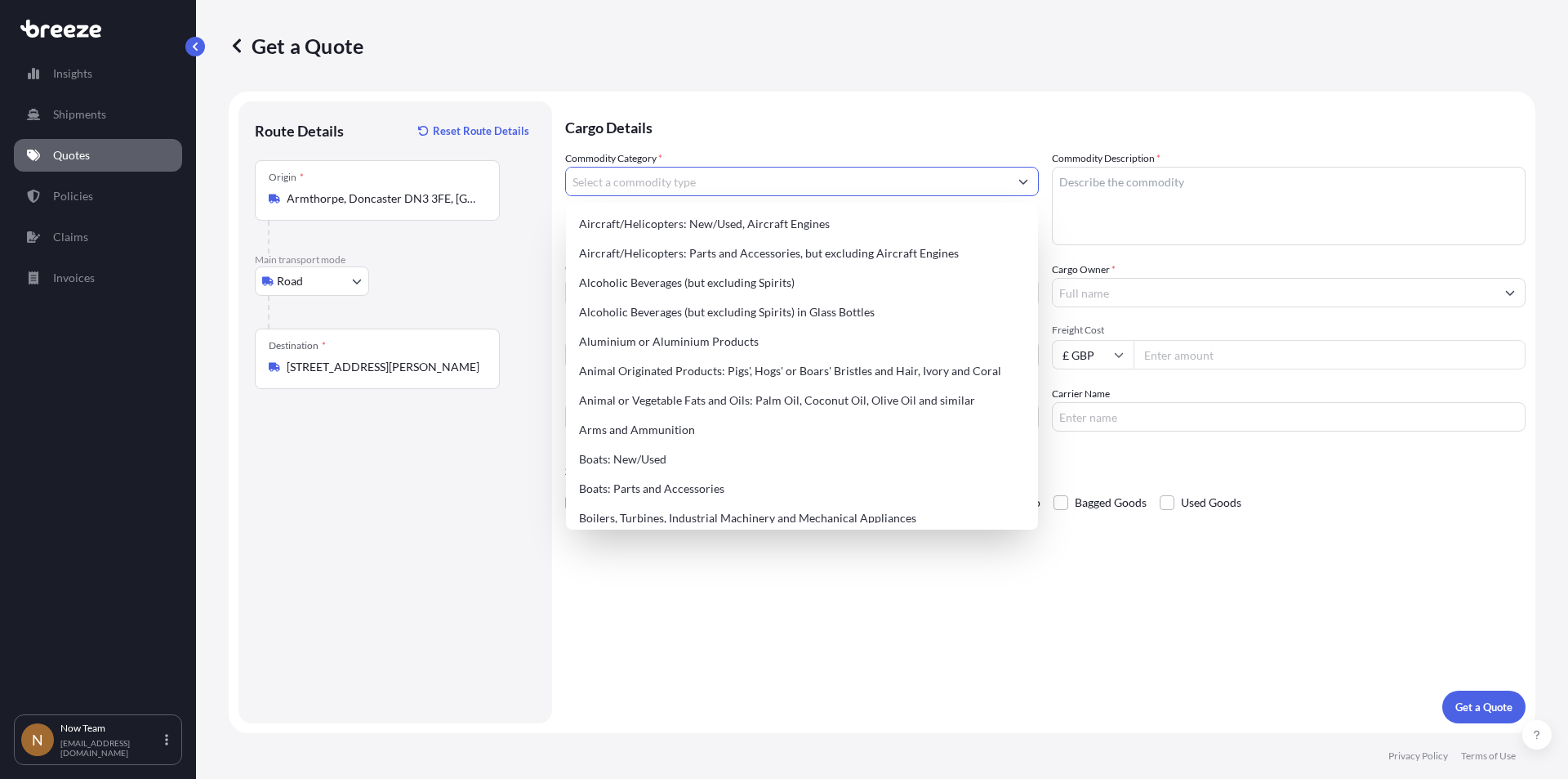
click at [642, 184] on input "Commodity Category *" at bounding box center [787, 182] width 443 height 29
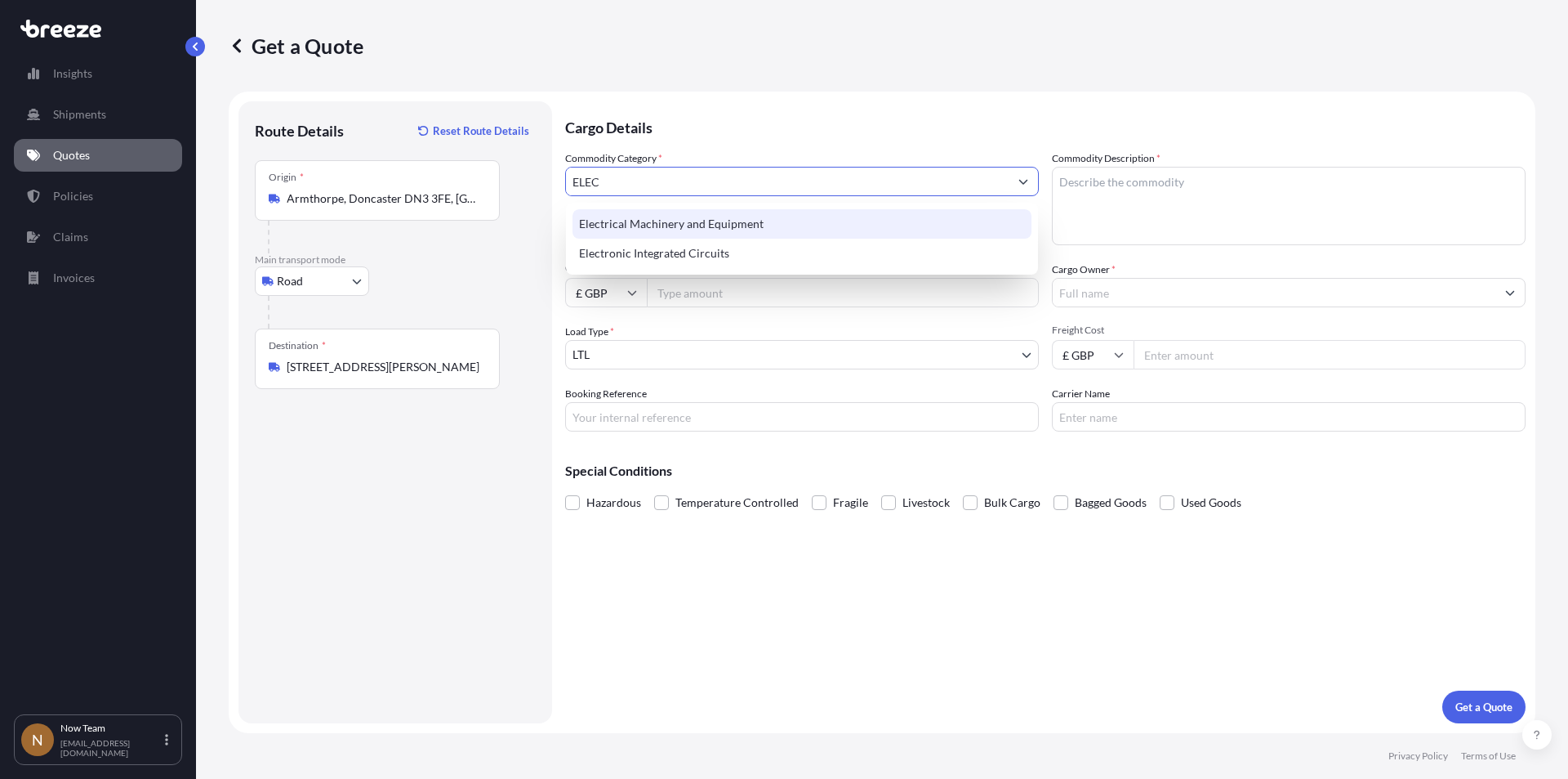
click at [684, 220] on div "Electrical Machinery and Equipment" at bounding box center [802, 224] width 459 height 29
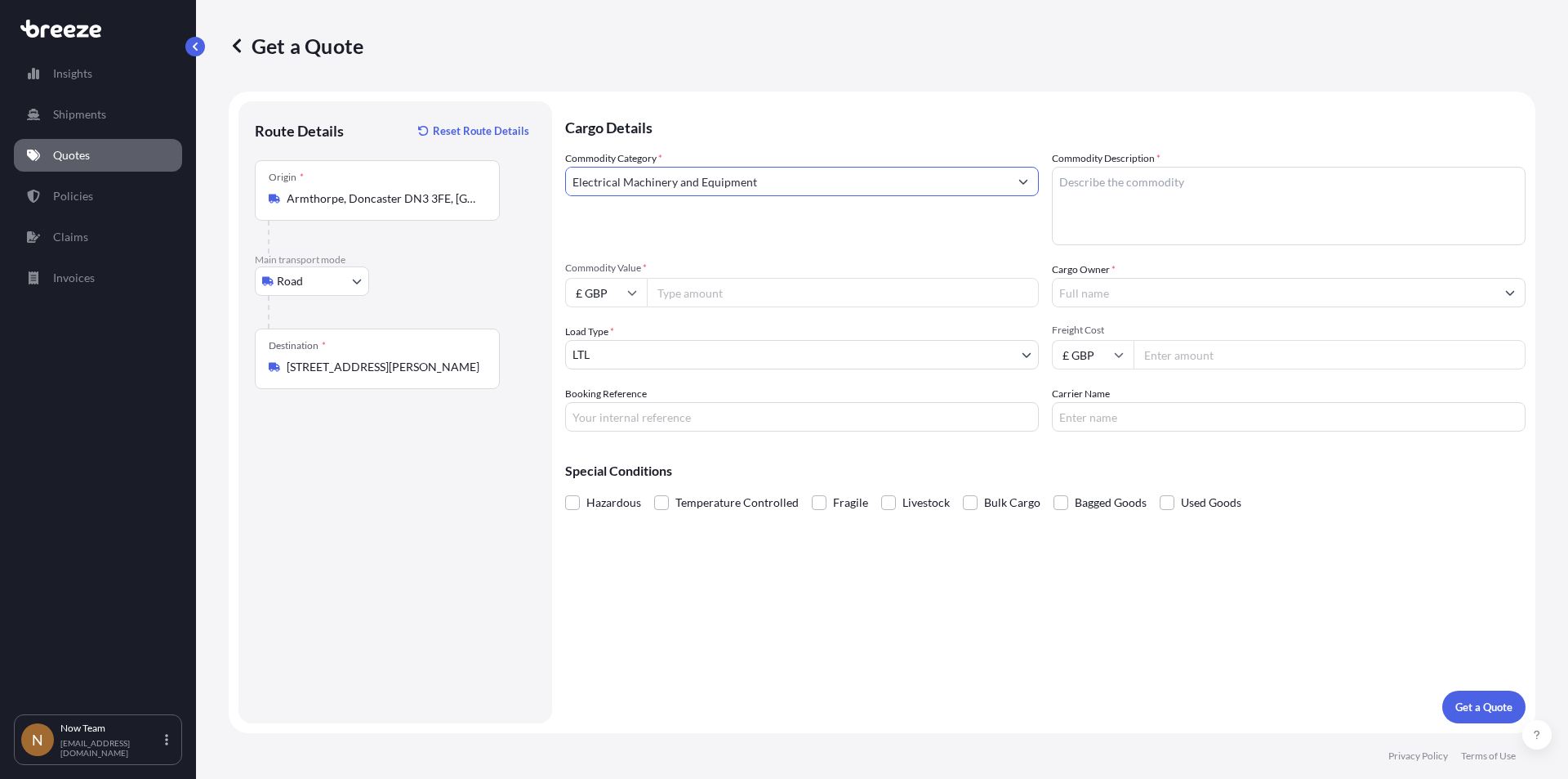
type input "Electrical Machinery and Equipment"
click at [1149, 214] on textarea "Commodity Description *" at bounding box center [1288, 206] width 473 height 78
type textarea "Full arrest"
click at [699, 294] on input "Commodity Value *" at bounding box center [843, 293] width 392 height 29
type input "708"
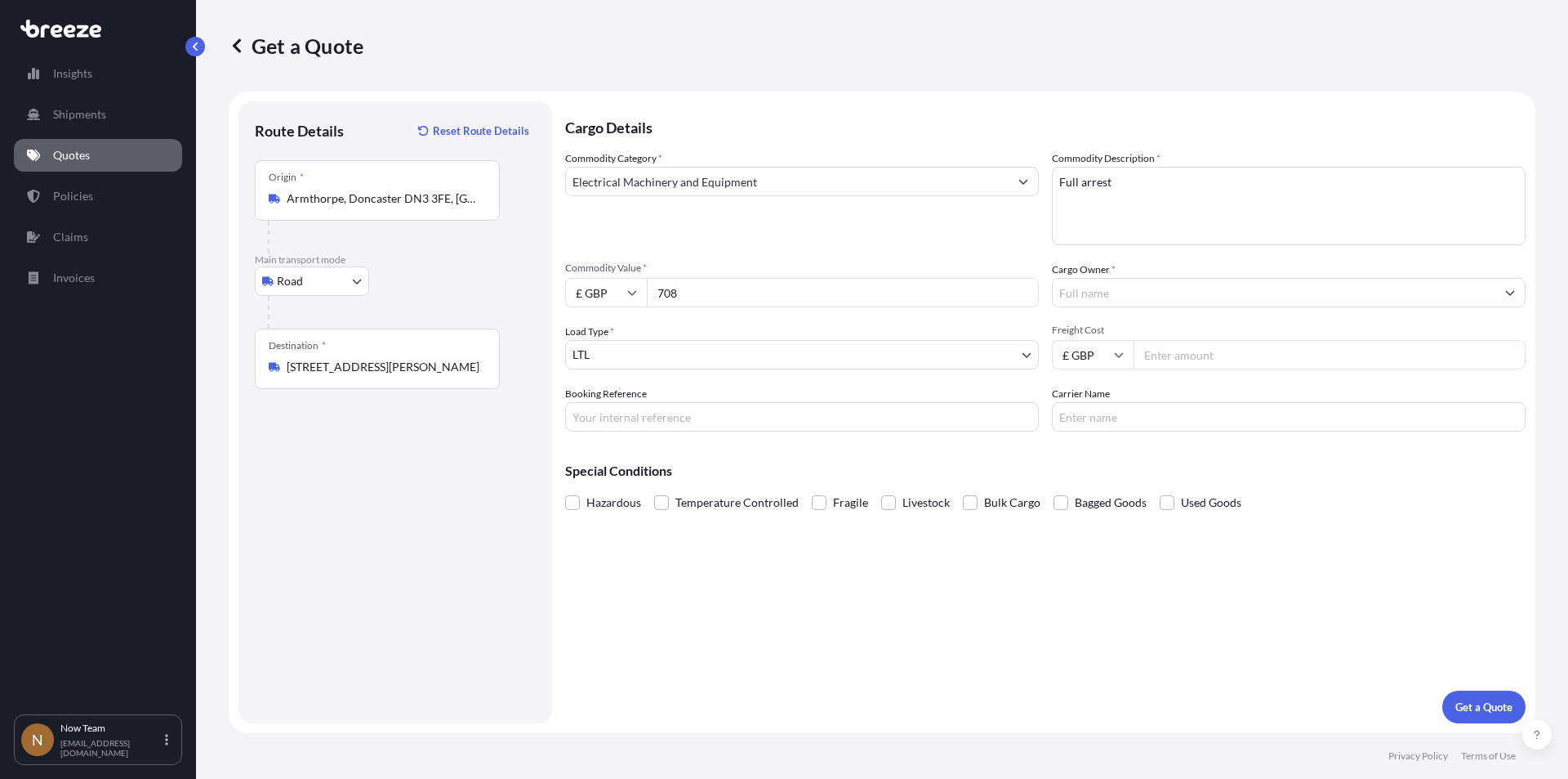
click at [675, 402] on input "Booking Reference" at bounding box center [801, 417] width 473 height 29
type input "SNTG00189801-16607"
click at [1130, 293] on input "Cargo Owner *" at bounding box center [1274, 293] width 443 height 29
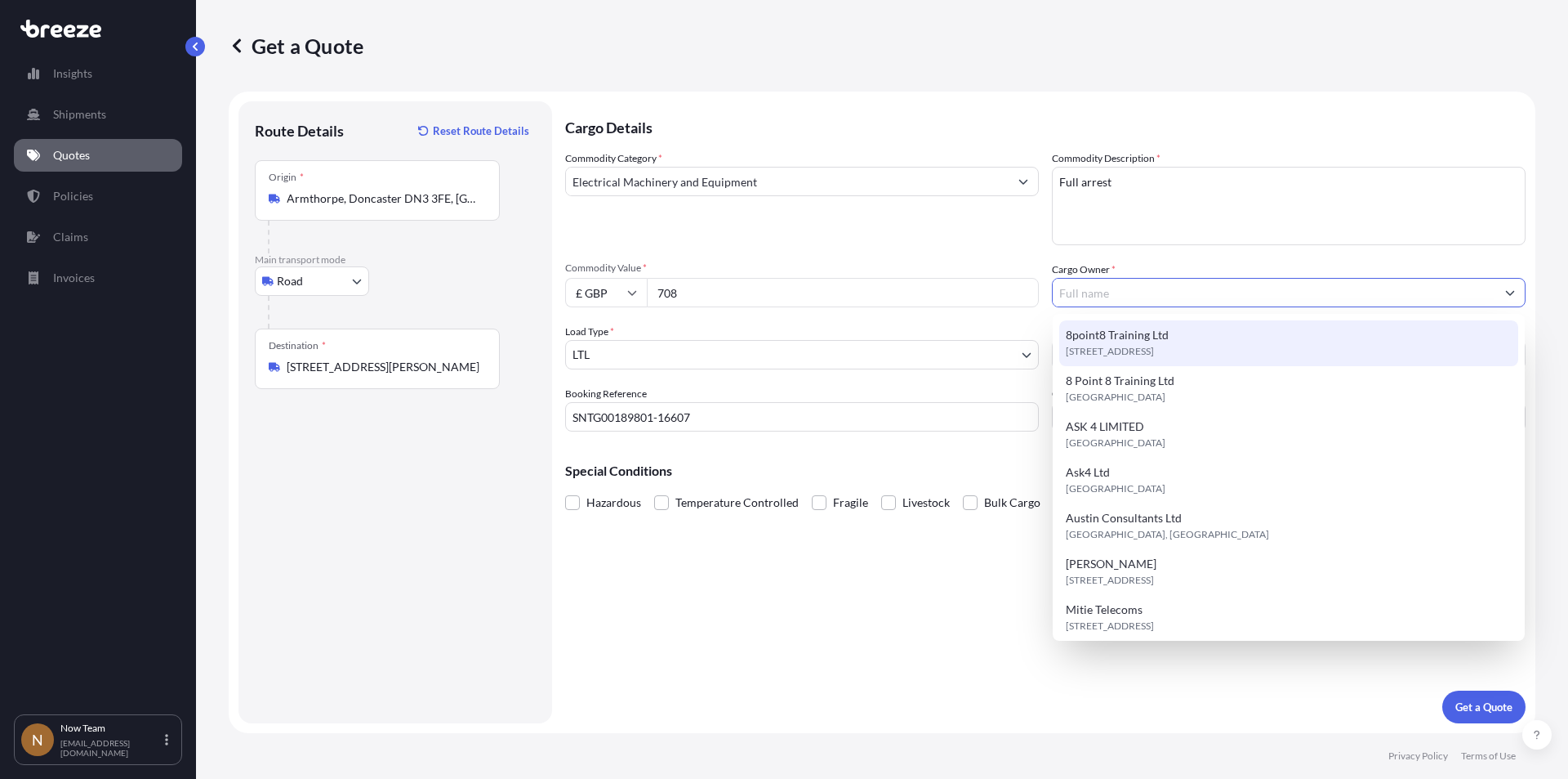
click at [1132, 352] on span "[STREET_ADDRESS]" at bounding box center [1109, 351] width 88 height 17
type input "8point8 Training Ltd"
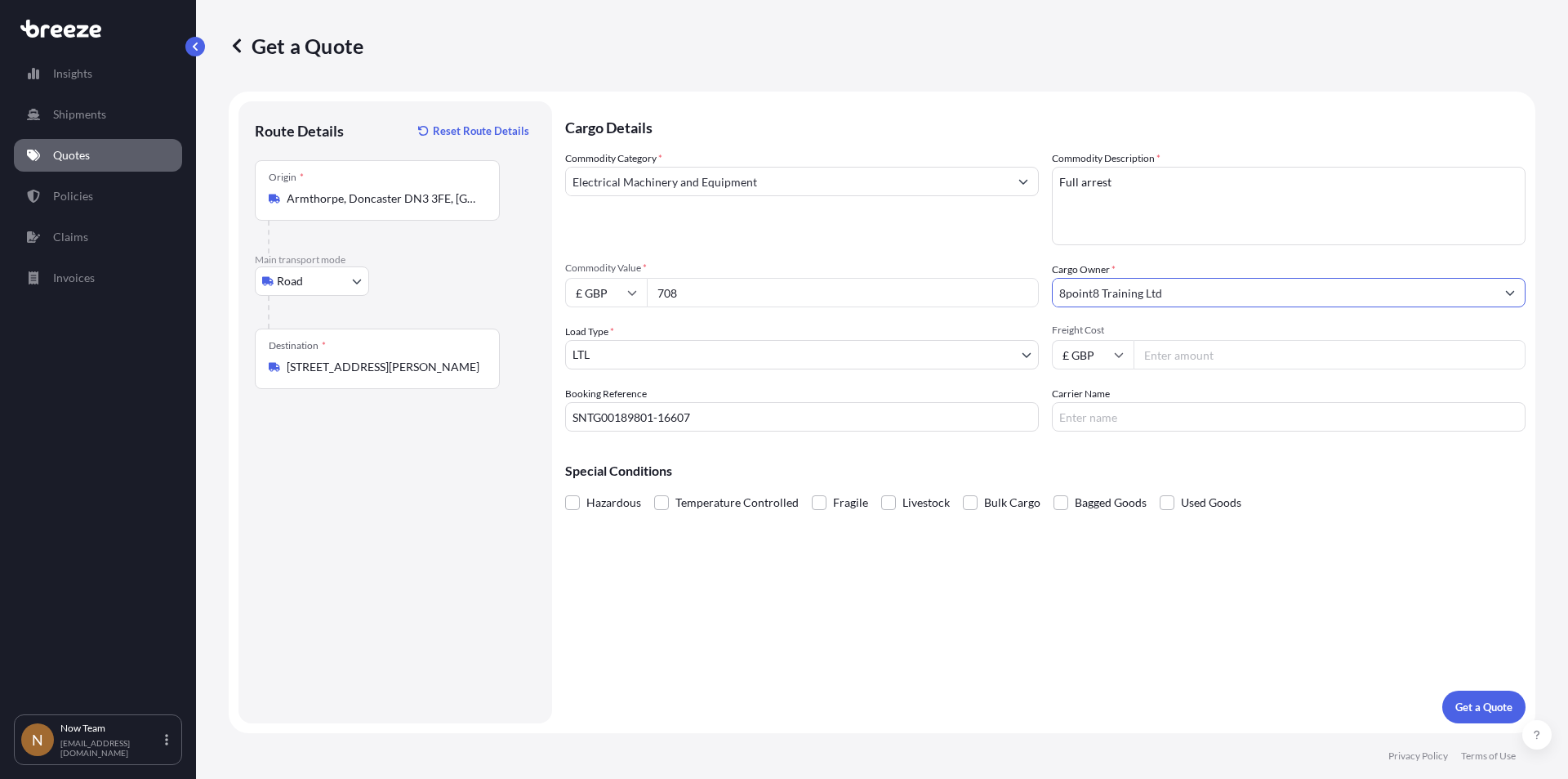
click at [1204, 355] on input "Freight Cost" at bounding box center [1330, 354] width 392 height 29
type input "5.65"
click at [1155, 411] on input "Carrier Name" at bounding box center [1288, 417] width 473 height 29
type input "Fedex"
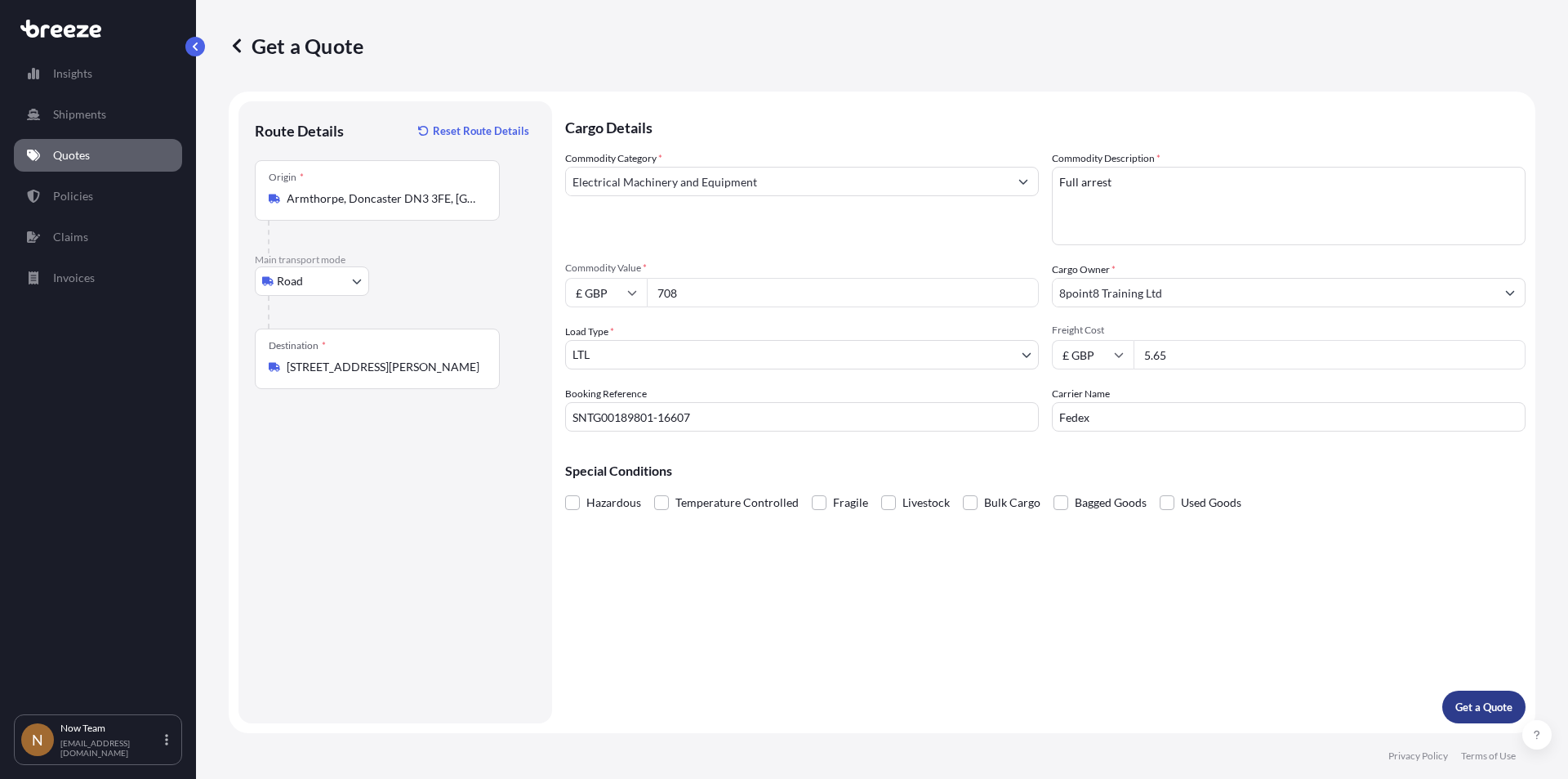
click at [1485, 699] on p "Get a Quote" at bounding box center [1484, 707] width 58 height 17
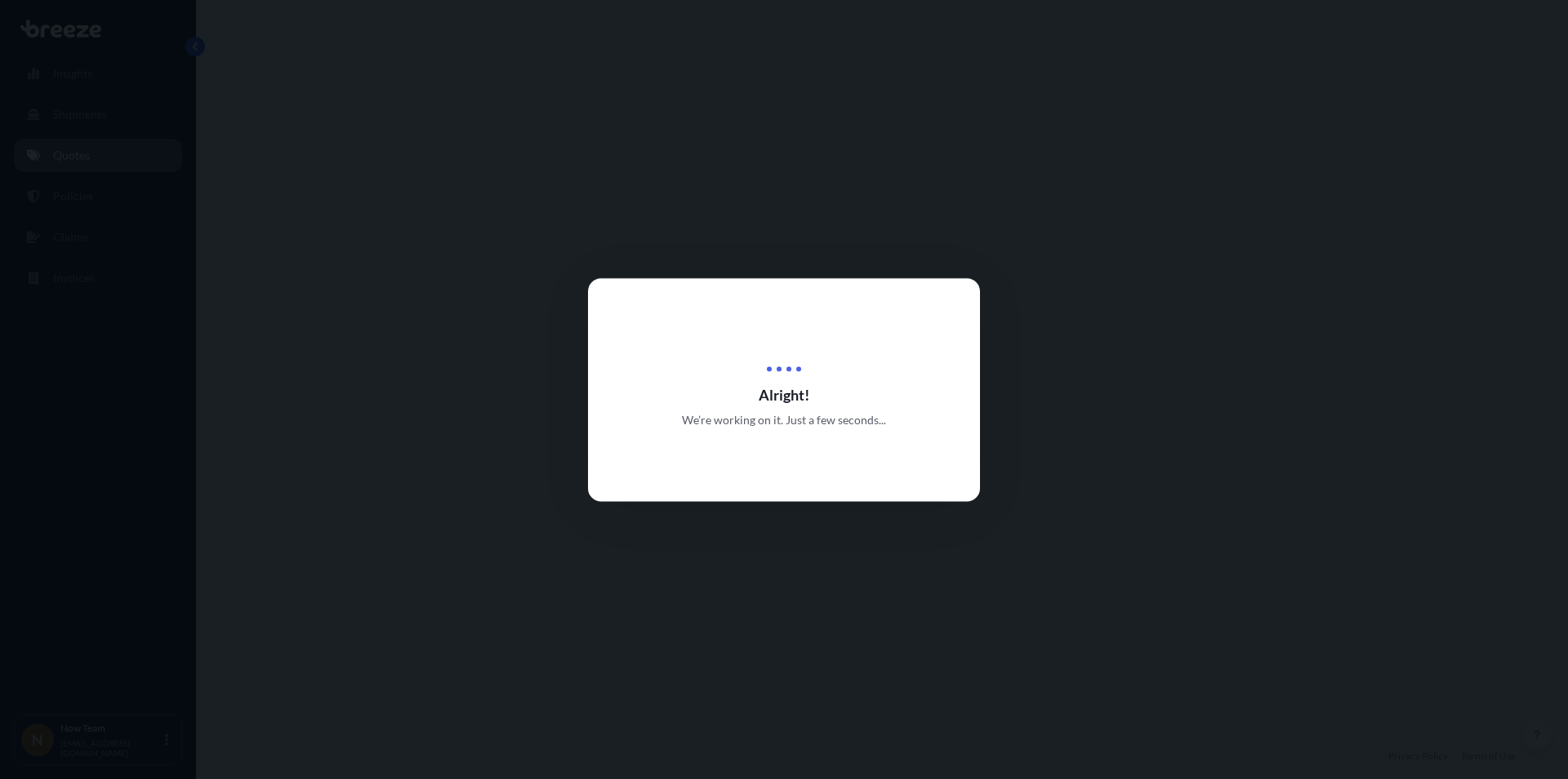
select select "Road"
select select "1"
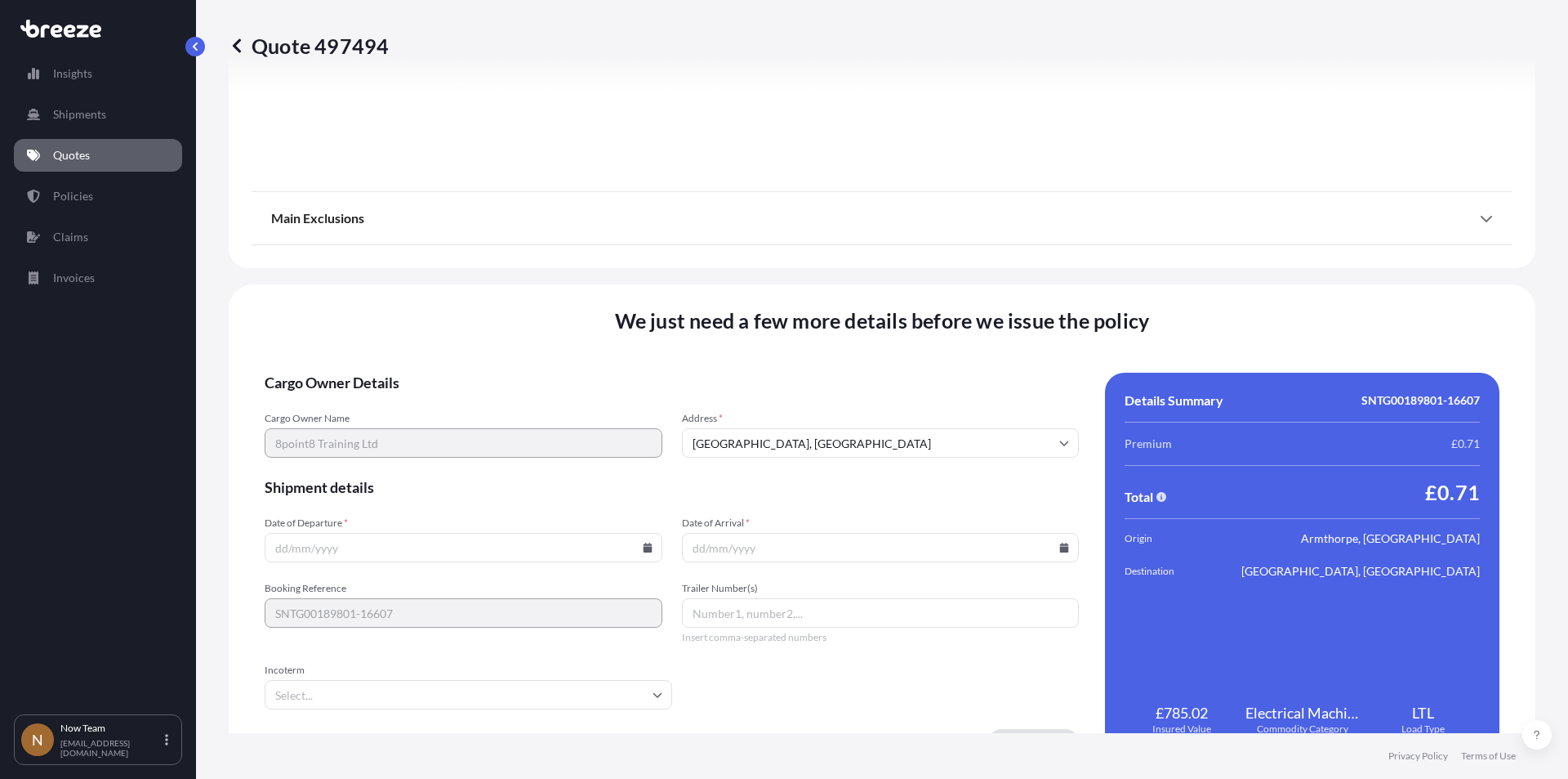
scroll to position [1815, 0]
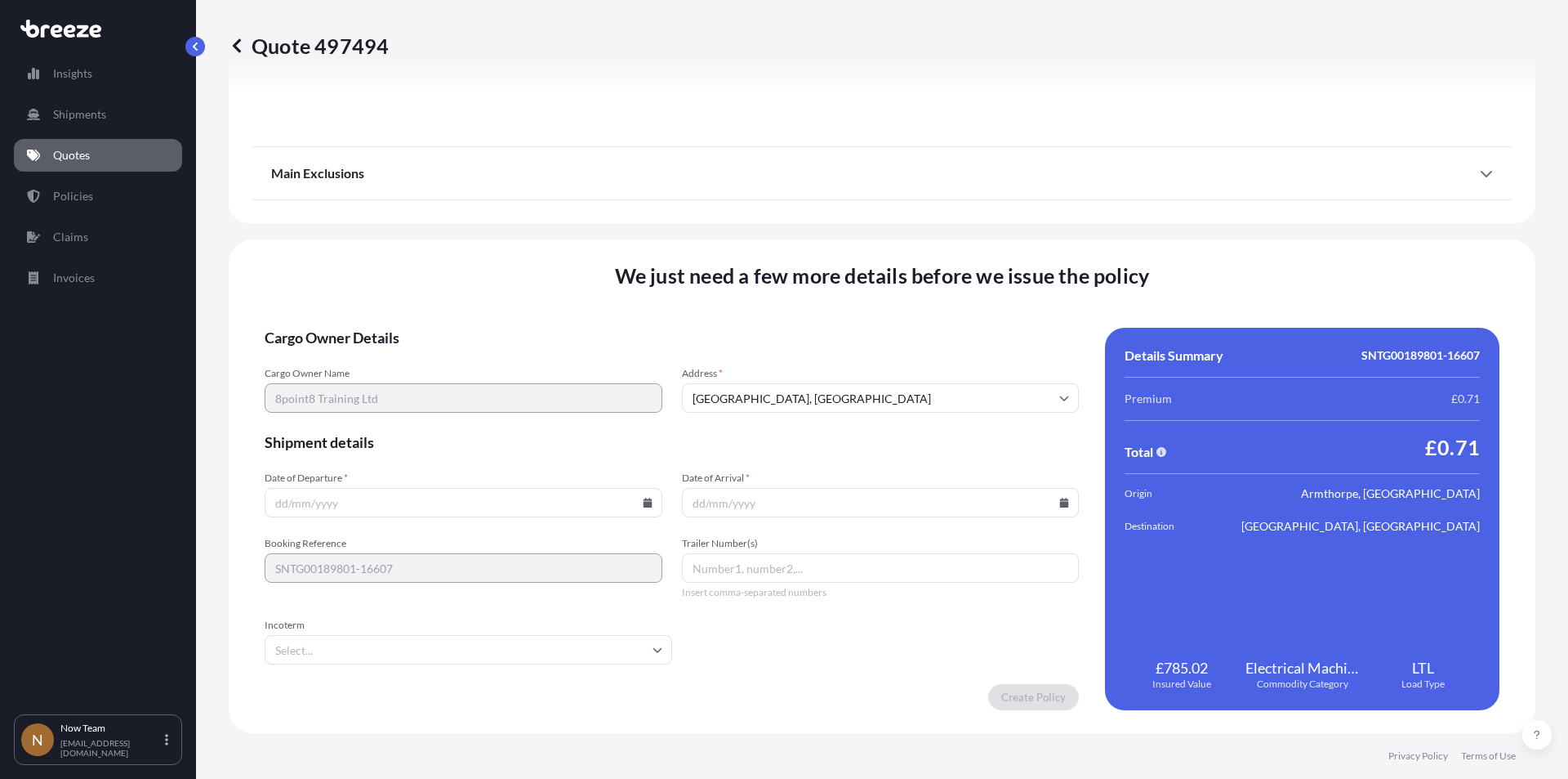
click at [648, 502] on icon at bounding box center [648, 503] width 10 height 10
click at [388, 417] on button "26" at bounding box center [385, 419] width 26 height 26
type input "[DATE]"
click at [1055, 493] on input "Date of Arrival *" at bounding box center [881, 503] width 398 height 29
click at [1060, 501] on icon at bounding box center [1065, 503] width 10 height 10
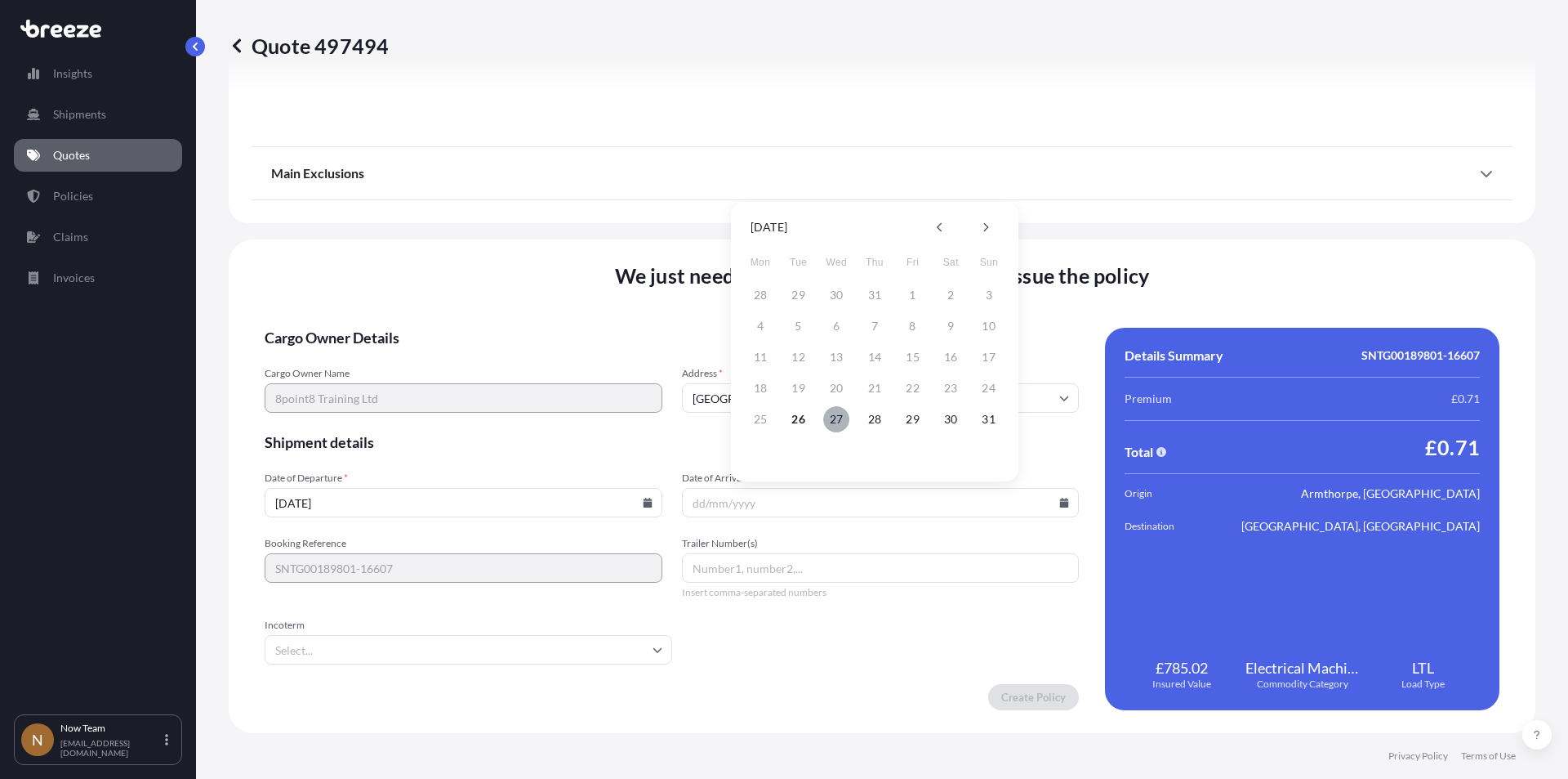
click at [840, 422] on button "27" at bounding box center [836, 419] width 26 height 26
type input "[DATE]"
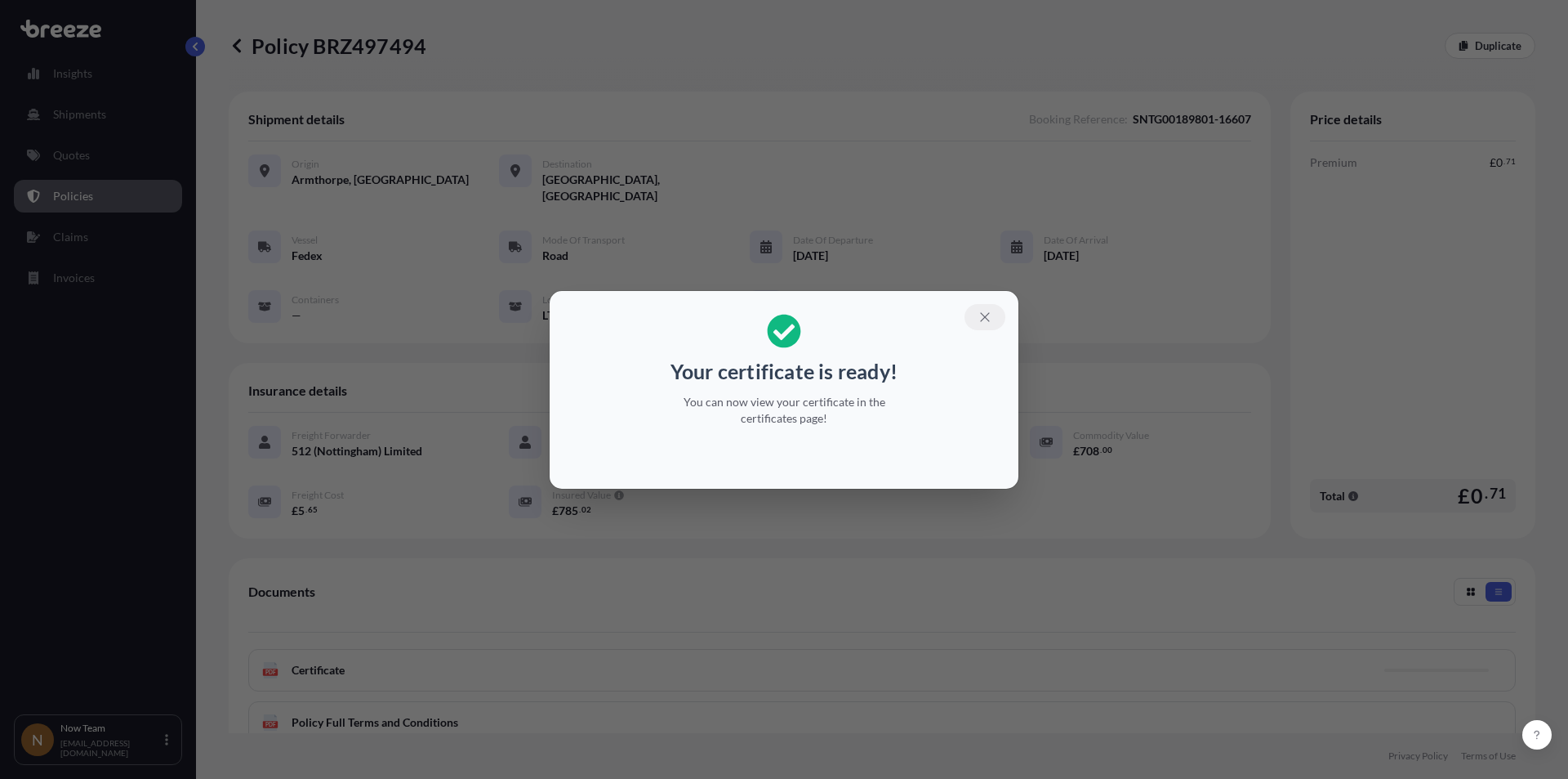
click at [985, 318] on icon "button" at bounding box center [984, 316] width 9 height 9
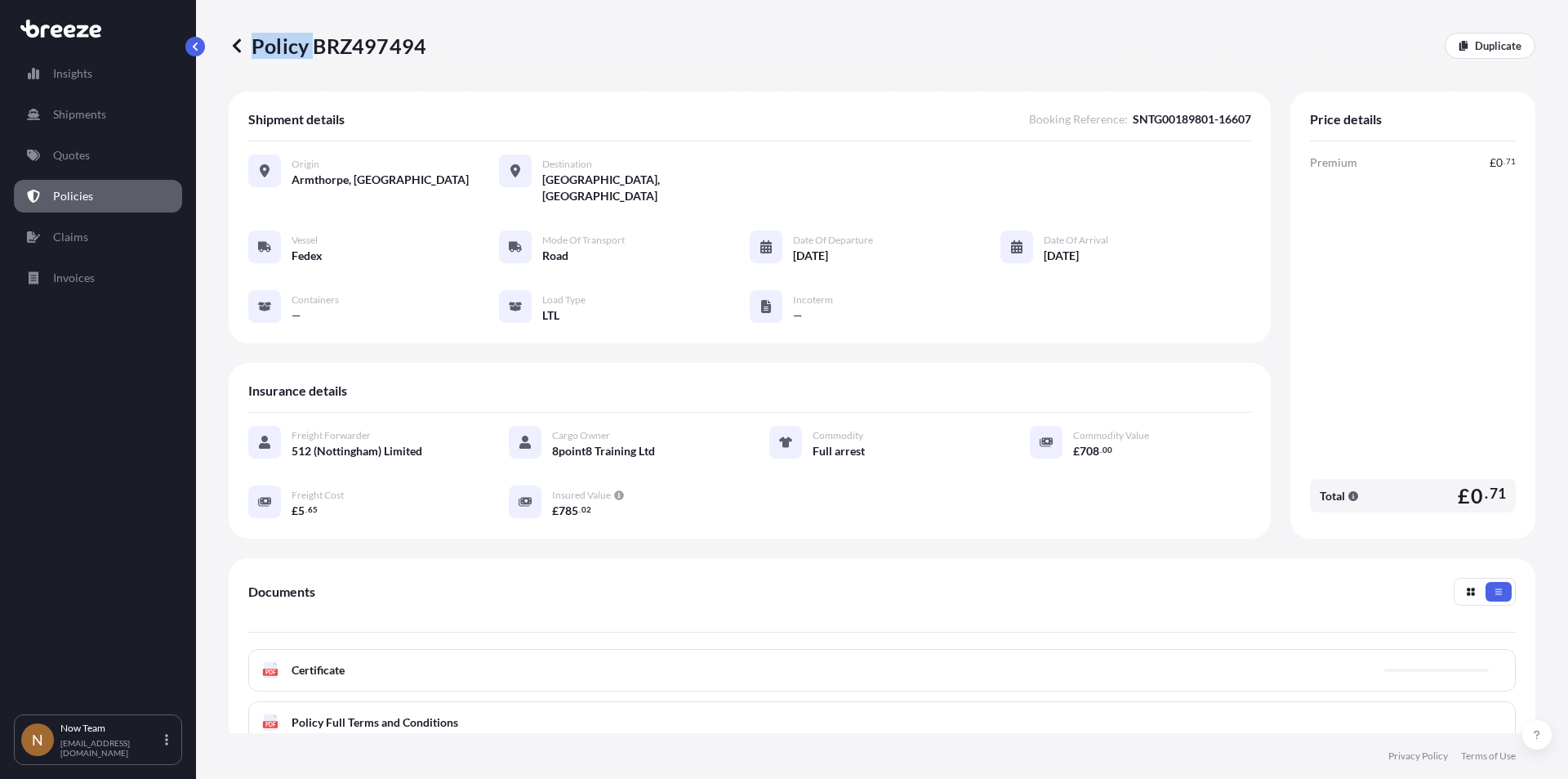
drag, startPoint x: 317, startPoint y: 43, endPoint x: 455, endPoint y: 47, distance: 138.1
click at [455, 47] on div "Policy BRZ497494 Duplicate" at bounding box center [881, 45] width 1307 height 26
click at [430, 47] on div "Policy BRZ497494 Duplicate" at bounding box center [881, 45] width 1307 height 26
drag, startPoint x: 313, startPoint y: 43, endPoint x: 420, endPoint y: 51, distance: 107.3
click at [420, 51] on p "Policy BRZ497494" at bounding box center [327, 45] width 198 height 26
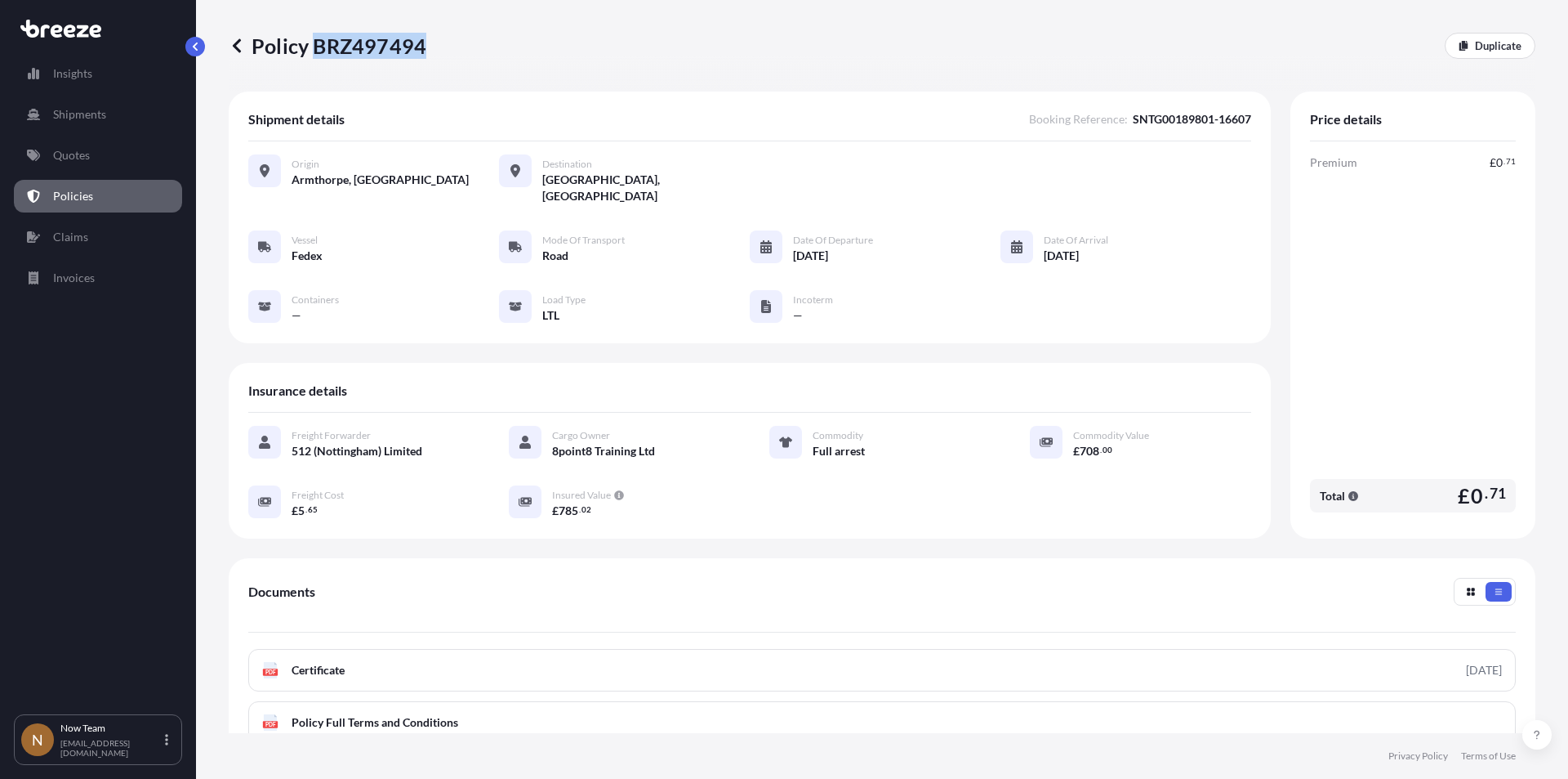
copy p "BRZ497494"
